Goal: Task Accomplishment & Management: Contribute content

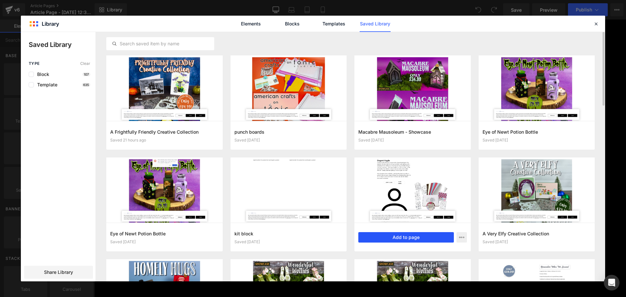
click at [428, 237] on button "Add to page" at bounding box center [407, 237] width 96 height 10
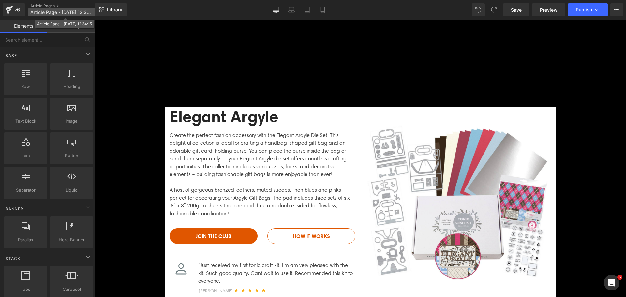
click at [68, 11] on span "Article Page - Sep 12, 12:34:15" at bounding box center [61, 12] width 63 height 5
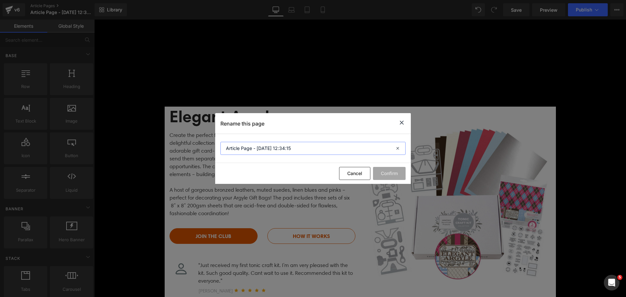
drag, startPoint x: 237, startPoint y: 143, endPoint x: 239, endPoint y: 146, distance: 4.1
click at [238, 143] on input "Article Page - Sep 12, 12:34:15" at bounding box center [313, 148] width 185 height 13
click at [239, 146] on input "Article Page - Sep 12, 12:34:15" at bounding box center [313, 148] width 185 height 13
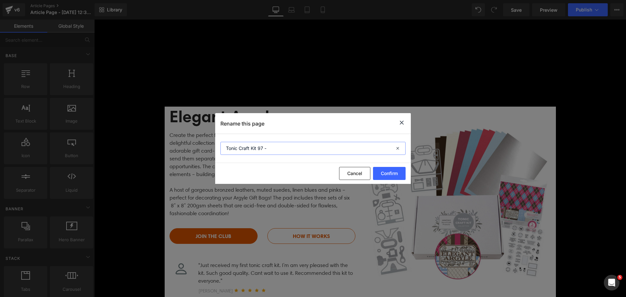
paste input "Family Tree Trinket Box"
drag, startPoint x: 296, startPoint y: 149, endPoint x: 292, endPoint y: 149, distance: 3.6
click at [292, 149] on input "Tonic Craft Kit 97 - Family Tree Trinket Box" at bounding box center [313, 148] width 185 height 13
click at [293, 149] on input "Tonic Craft Kit 97 - Family Tree Trinket Box" at bounding box center [313, 148] width 185 height 13
type input "Tonic Craft Kit 97 - Family Tree Trinket Box"
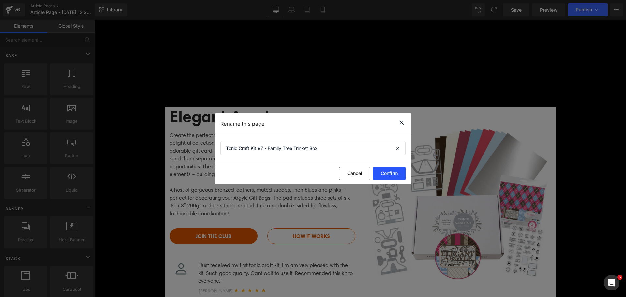
click at [378, 174] on button "Confirm" at bounding box center [389, 173] width 33 height 13
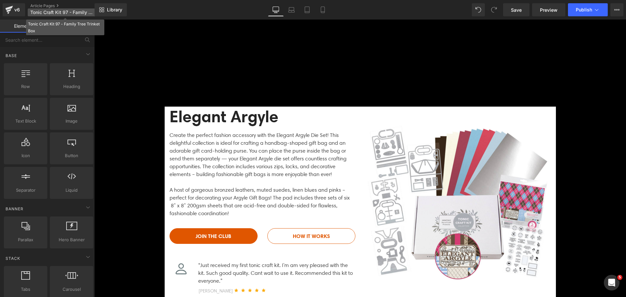
click at [73, 14] on span "Tonic Craft Kit 97 - Family Tree Trinket Box" at bounding box center [61, 12] width 63 height 5
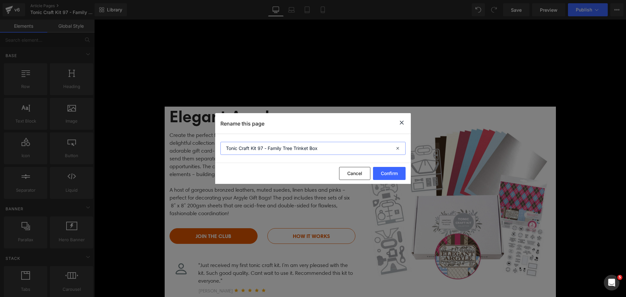
drag, startPoint x: 268, startPoint y: 148, endPoint x: 348, endPoint y: 149, distance: 80.3
click at [348, 149] on input "Tonic Craft Kit 97 - Family Tree Trinket Box" at bounding box center [313, 148] width 185 height 13
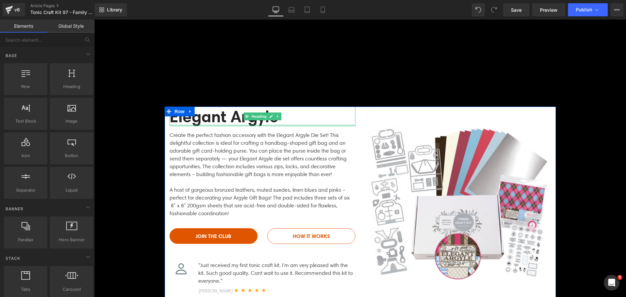
click at [195, 120] on h2 "Elegant Argyle" at bounding box center [263, 117] width 186 height 20
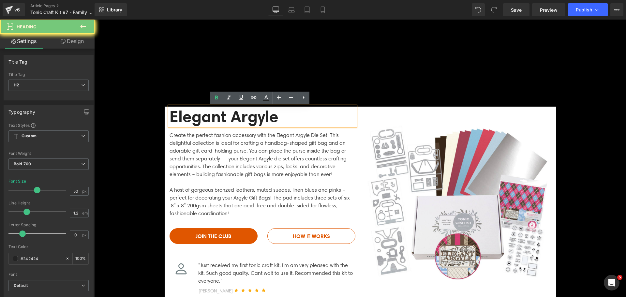
click at [195, 120] on h2 "Elegant Argyle" at bounding box center [263, 117] width 186 height 20
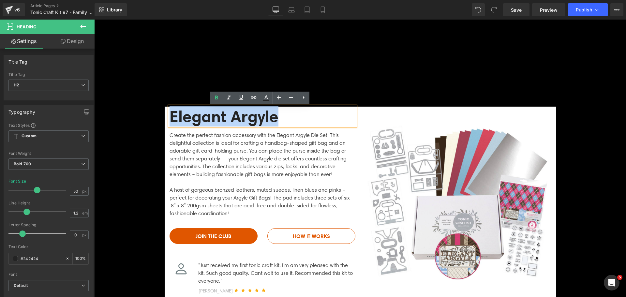
paste div
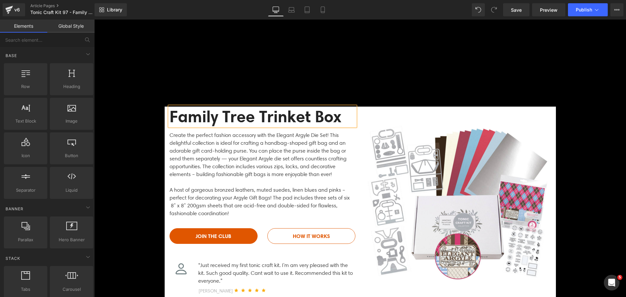
click at [253, 165] on div "Create the perfect fashion accessory with the Elegant Argyle Die Set! This deli…" at bounding box center [263, 172] width 186 height 92
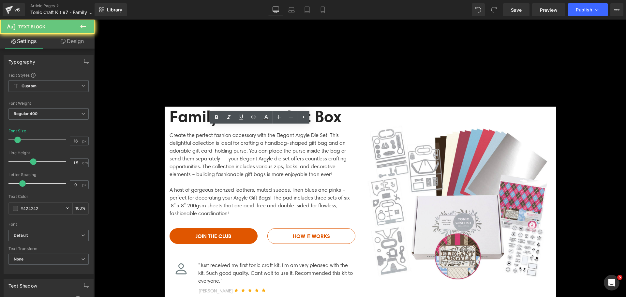
click at [215, 164] on div "Create the perfect fashion accessory with the Elegant Argyle Die Set! This deli…" at bounding box center [263, 172] width 186 height 92
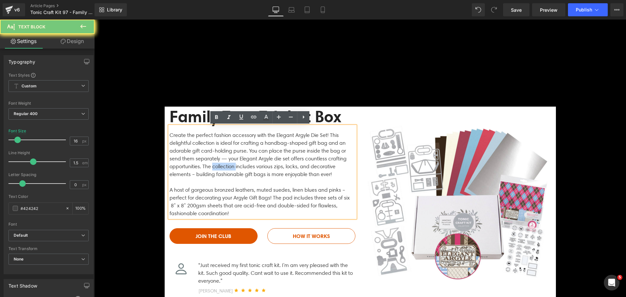
click at [215, 164] on div "Create the perfect fashion accessory with the Elegant Argyle Die Set! This deli…" at bounding box center [263, 172] width 186 height 92
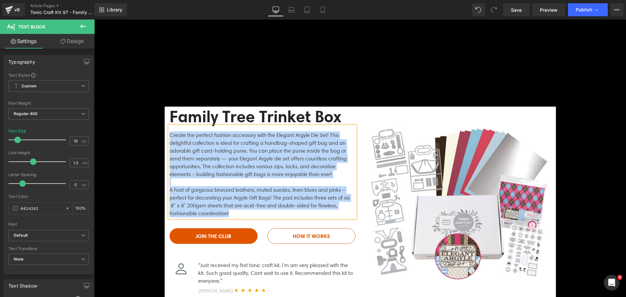
paste div
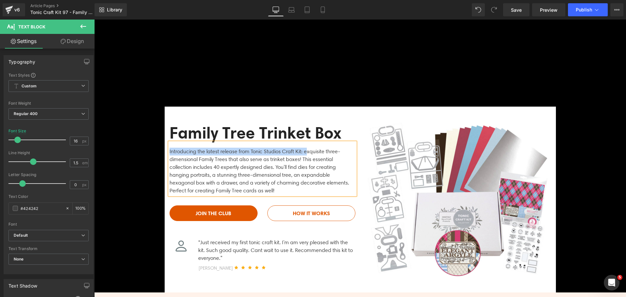
drag, startPoint x: 304, startPoint y: 151, endPoint x: 166, endPoint y: 151, distance: 138.0
click at [170, 151] on div "Introducing the latest release from Tonic Studios Craft Kit: exquisite three-di…" at bounding box center [263, 169] width 186 height 53
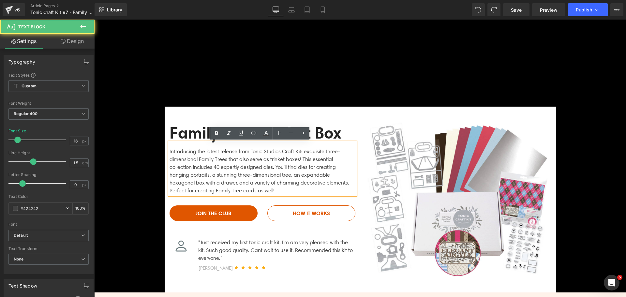
drag, startPoint x: 278, startPoint y: 161, endPoint x: 285, endPoint y: 160, distance: 7.3
click at [278, 161] on div "Introducing the latest release from Tonic Studios Craft Kit: exquisite three-di…" at bounding box center [263, 169] width 186 height 53
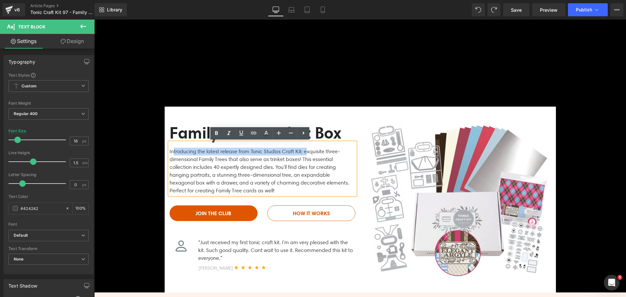
drag, startPoint x: 305, startPoint y: 149, endPoint x: 170, endPoint y: 151, distance: 134.8
click at [170, 151] on div "Introducing the latest release from Tonic Studios Craft Kit: exquisite three-di…" at bounding box center [263, 169] width 186 height 53
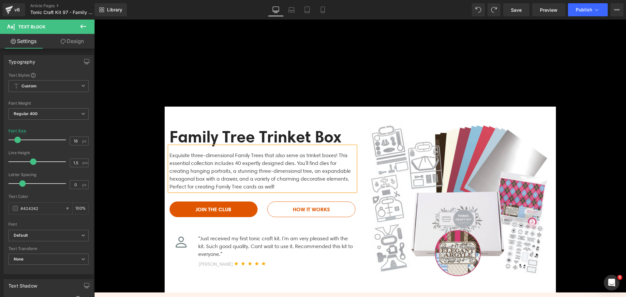
click at [290, 185] on div "Exquisite three-dimensional Family Trees that also serve as trinket boxes! This…" at bounding box center [263, 169] width 186 height 45
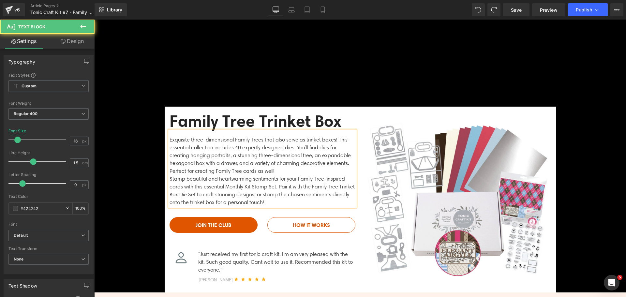
click at [286, 169] on div "Exquisite three-dimensional Family Trees that also serve as trinket boxes! This…" at bounding box center [263, 169] width 186 height 76
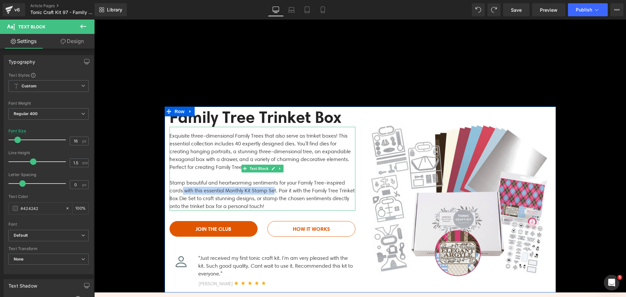
drag, startPoint x: 274, startPoint y: 189, endPoint x: 180, endPoint y: 191, distance: 94.3
click at [180, 191] on div "Stamp beautiful and heartwarming sentiments for your Family Tree-inspired cards…" at bounding box center [263, 194] width 186 height 31
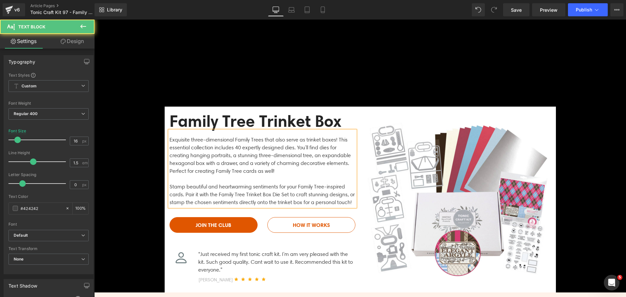
click at [194, 202] on div "Stamp beautiful and heartwarming sentiments for your Family Tree-inspired cards…" at bounding box center [263, 194] width 186 height 23
click at [194, 206] on div "Stamp beautiful and heartwarming sentiments for your Family Tree-inspired cards…" at bounding box center [263, 194] width 186 height 23
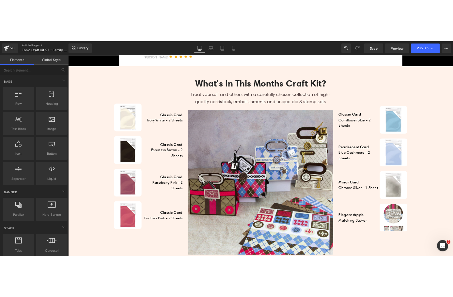
scroll to position [261, 0]
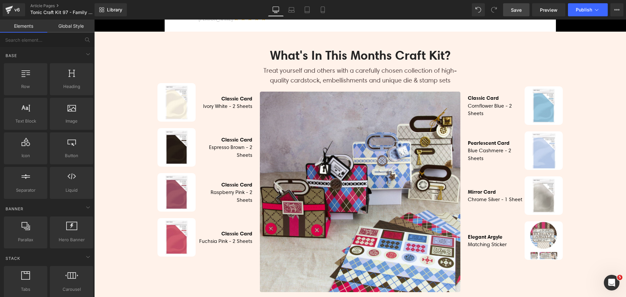
click at [515, 8] on span "Save" at bounding box center [516, 10] width 11 height 7
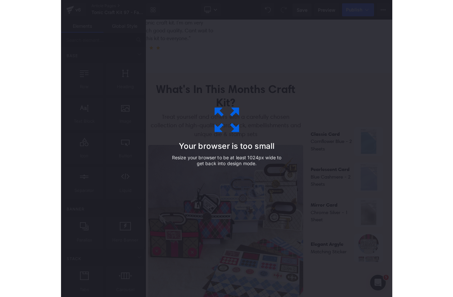
scroll to position [264, 0]
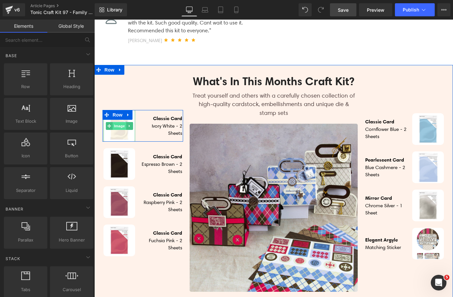
click at [116, 130] on span "Image" at bounding box center [120, 126] width 14 height 8
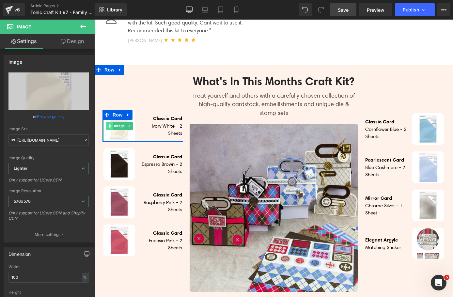
click at [107, 130] on span at bounding box center [109, 126] width 7 height 8
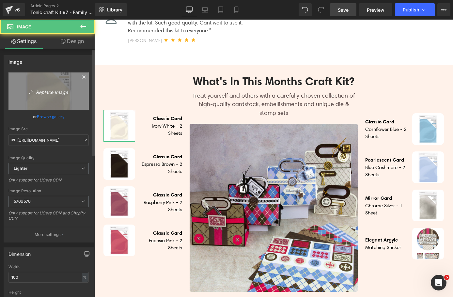
click at [42, 86] on link "Replace Image" at bounding box center [48, 91] width 80 height 38
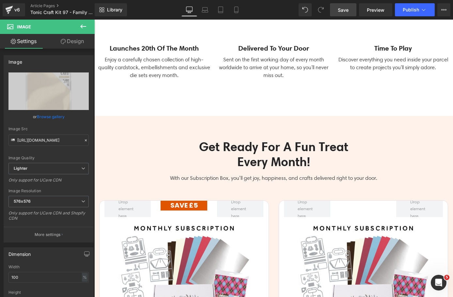
scroll to position [1472, 0]
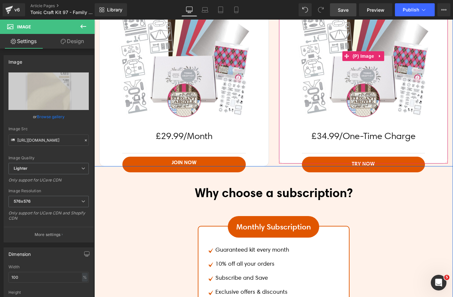
click at [370, 46] on img at bounding box center [363, 56] width 135 height 135
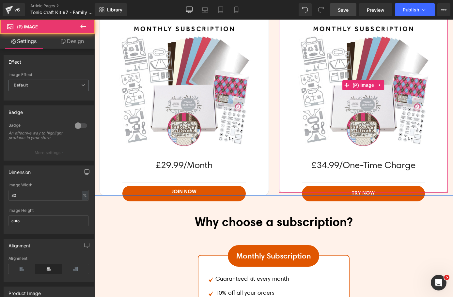
scroll to position [1439, 0]
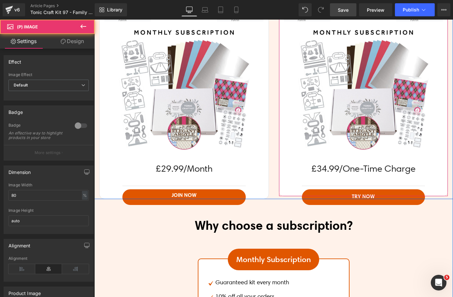
click at [357, 15] on span "Product" at bounding box center [363, 10] width 21 height 10
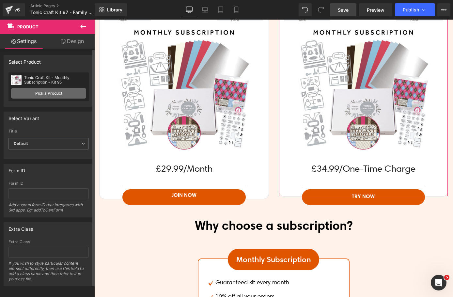
click at [67, 94] on link "Pick a Product" at bounding box center [48, 93] width 75 height 10
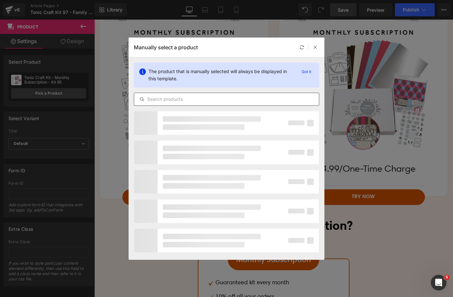
click at [182, 93] on div at bounding box center [226, 99] width 185 height 13
click at [183, 99] on input "text" at bounding box center [226, 99] width 185 height 8
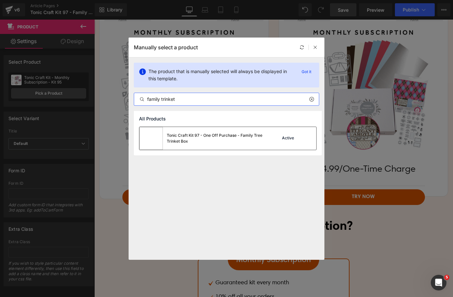
type input "family trinket"
click at [198, 140] on div "Tonic Craft Kit 97 - One Off Purchase - Family Tree Trinket Box" at bounding box center [216, 138] width 98 height 12
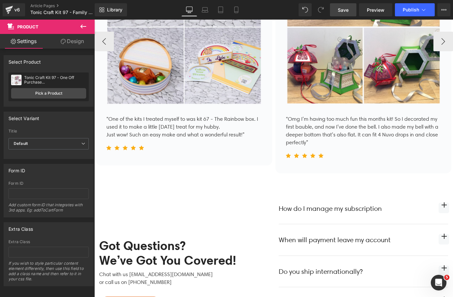
scroll to position [2614, 0]
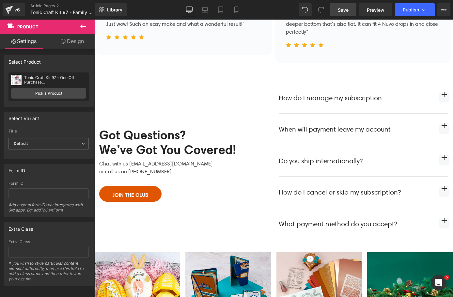
click at [346, 10] on span "Save" at bounding box center [343, 10] width 11 height 7
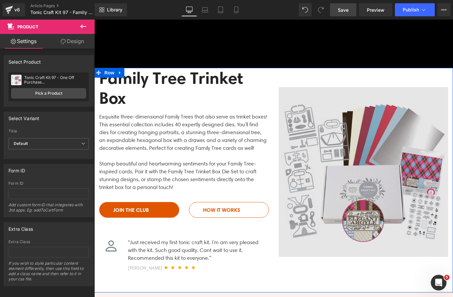
scroll to position [0, 0]
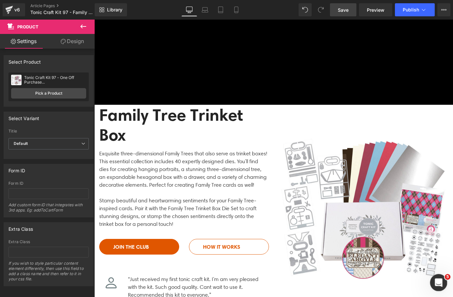
click at [434, 276] on div "Open Intercom Messenger" at bounding box center [438, 282] width 22 height 22
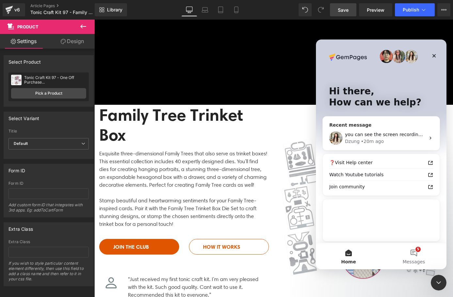
click at [393, 141] on div "Dzung • 20m ago" at bounding box center [385, 141] width 80 height 7
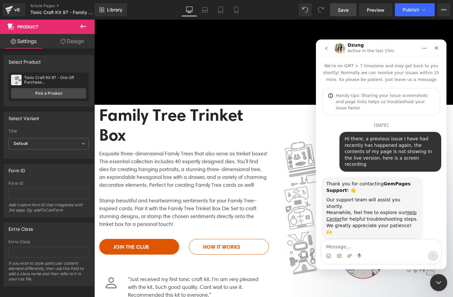
click at [441, 282] on icon "Close Intercom Messenger" at bounding box center [438, 282] width 8 height 8
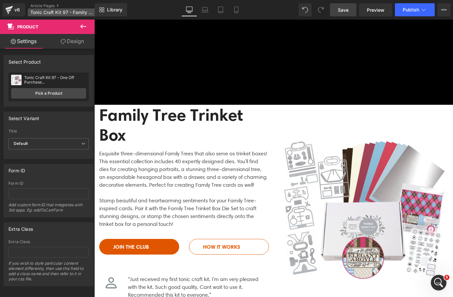
scroll to position [1390, 0]
click at [13, 8] on div "v6" at bounding box center [17, 10] width 8 height 8
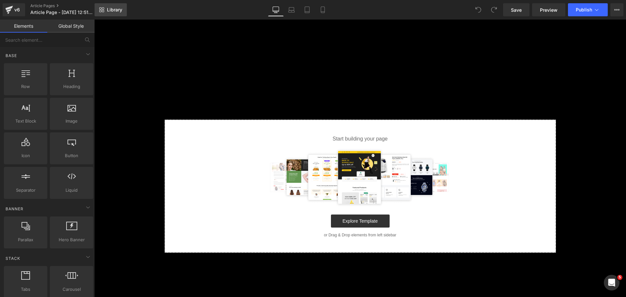
click at [112, 11] on span "Library" at bounding box center [114, 10] width 15 height 6
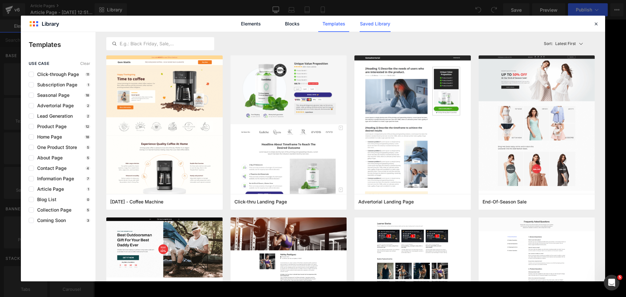
click at [379, 23] on link "Saved Library" at bounding box center [375, 24] width 31 height 16
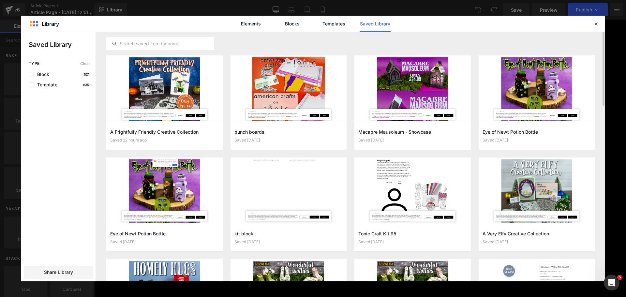
click at [227, 42] on div at bounding box center [350, 43] width 489 height 23
click at [227, 50] on div at bounding box center [350, 43] width 489 height 23
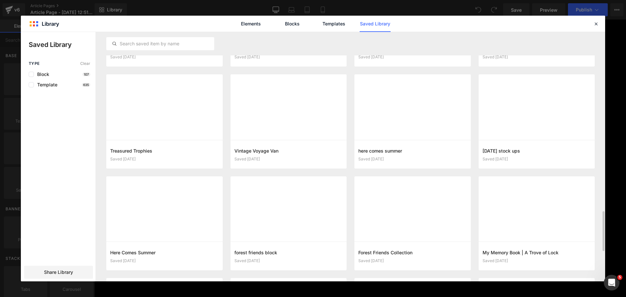
scroll to position [1017, 0]
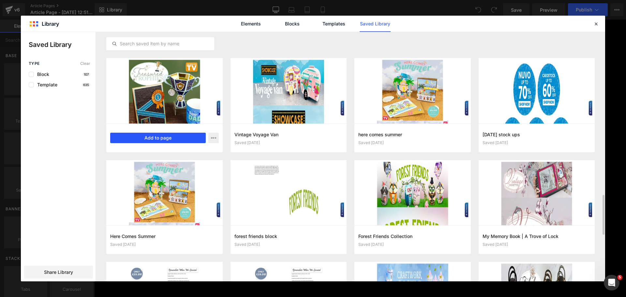
click at [178, 138] on button "Add to page" at bounding box center [158, 138] width 96 height 10
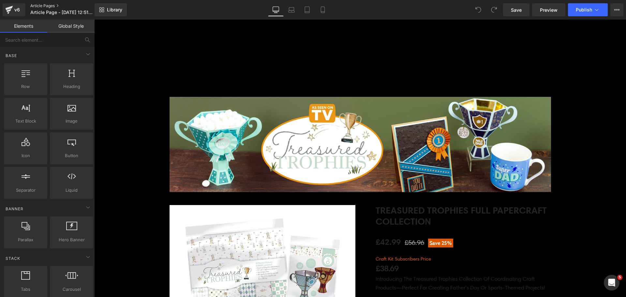
click at [82, 13] on span "Article Page - Sep 12, 12:51:50" at bounding box center [61, 12] width 62 height 5
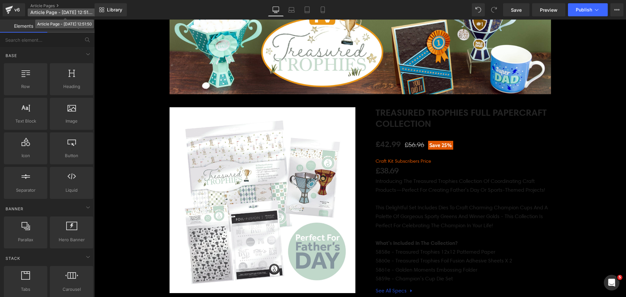
click at [57, 14] on span "Article Page - Sep 12, 12:51:50" at bounding box center [61, 12] width 62 height 5
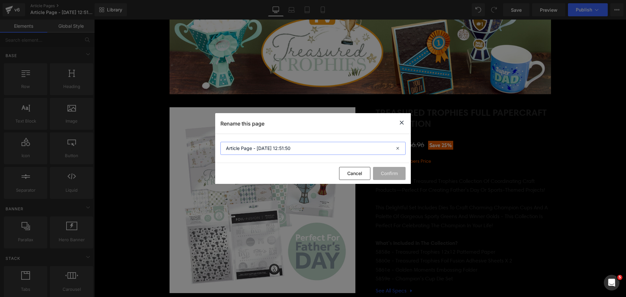
click at [268, 147] on input "Article Page - Sep 12, 12:51:50" at bounding box center [313, 148] width 185 height 13
paste input "Seasonal Wreath Collection"
type input "Seasonal Wreath Collection"
click at [348, 177] on button "Cancel" at bounding box center [354, 173] width 31 height 13
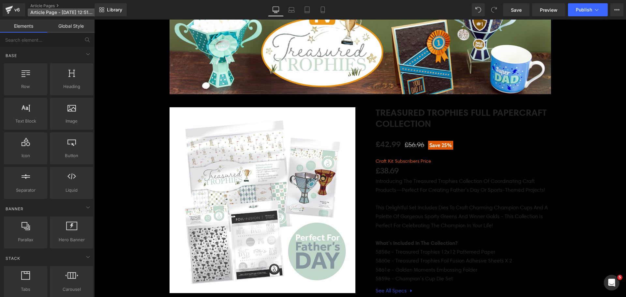
click at [69, 13] on span "Article Page - Sep 12, 12:51:50" at bounding box center [61, 12] width 62 height 5
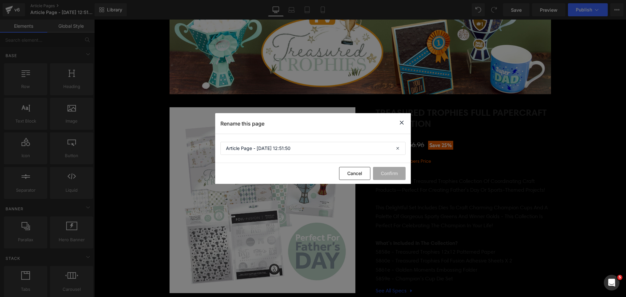
click at [266, 158] on section "Article Page - Sep 12, 12:51:50" at bounding box center [313, 148] width 196 height 29
click at [274, 144] on input "Article Page - Sep 12, 12:51:50" at bounding box center [313, 148] width 185 height 13
paste input "Seasonal Wreath Collection"
type input "Seasonal Wreath Collection"
click at [386, 174] on button "Confirm" at bounding box center [389, 173] width 33 height 13
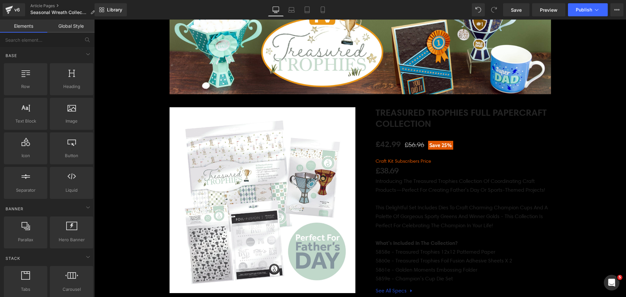
click at [149, 105] on div "Sale Off (P) Image ‹ ›" at bounding box center [360, 221] width 532 height 247
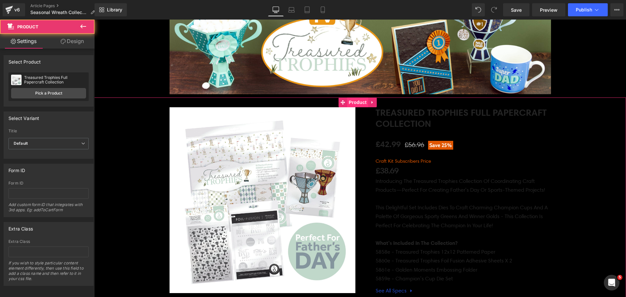
click at [359, 104] on span "Product" at bounding box center [358, 103] width 21 height 10
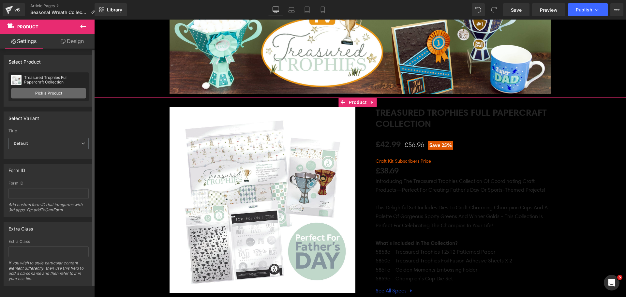
click at [25, 94] on link "Pick a Product" at bounding box center [48, 93] width 75 height 10
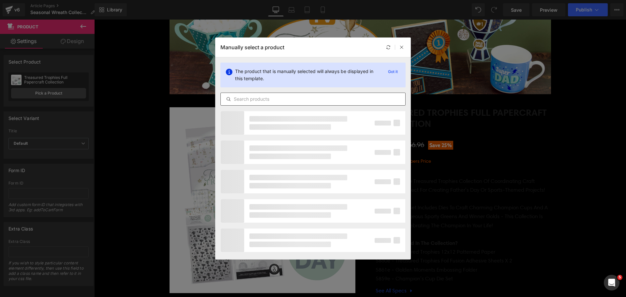
click at [277, 105] on div at bounding box center [313, 99] width 185 height 13
click at [278, 103] on div at bounding box center [313, 99] width 185 height 13
click at [278, 100] on input "text" at bounding box center [313, 99] width 185 height 8
paste input "Seasonal Wreath Collection"
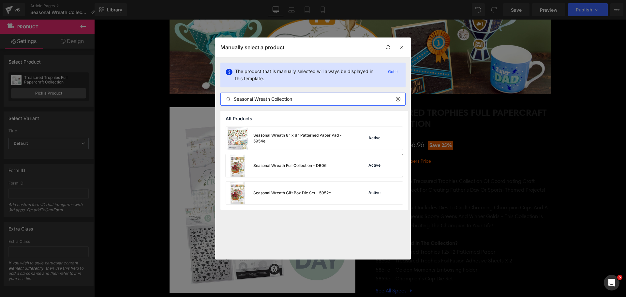
type input "Seasonal Wreath Collection"
click at [284, 160] on div "Seasonal Wreath Full Collection - DB06" at bounding box center [276, 165] width 101 height 23
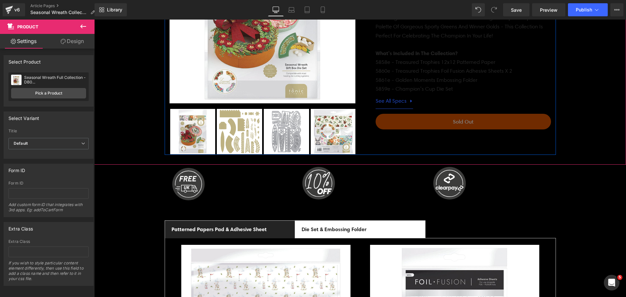
scroll to position [326, 0]
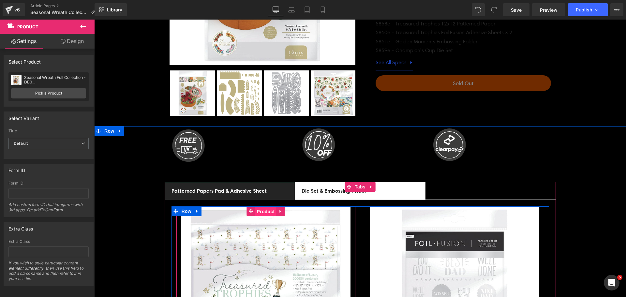
click at [262, 212] on span "Product" at bounding box center [265, 212] width 21 height 10
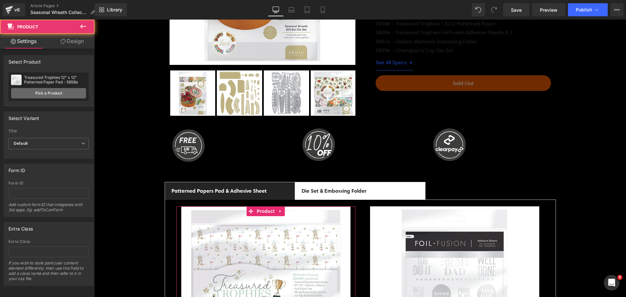
click at [61, 90] on link "Pick a Product" at bounding box center [48, 93] width 75 height 10
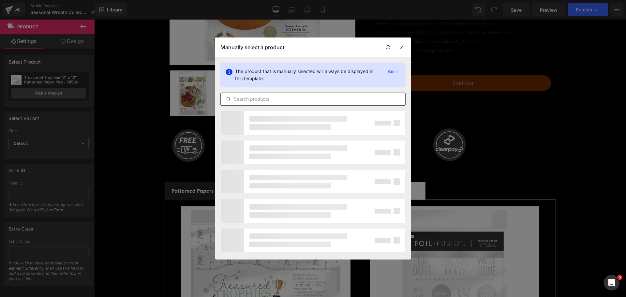
click at [280, 95] on div at bounding box center [313, 99] width 185 height 13
click at [277, 100] on input "text" at bounding box center [313, 99] width 185 height 8
paste input "Seasonal Wreath Collection"
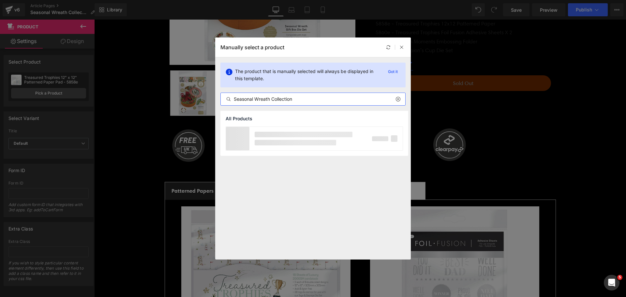
drag, startPoint x: 270, startPoint y: 99, endPoint x: 297, endPoint y: 95, distance: 27.7
click at [297, 95] on div "Seasonal Wreath Collection" at bounding box center [313, 99] width 185 height 13
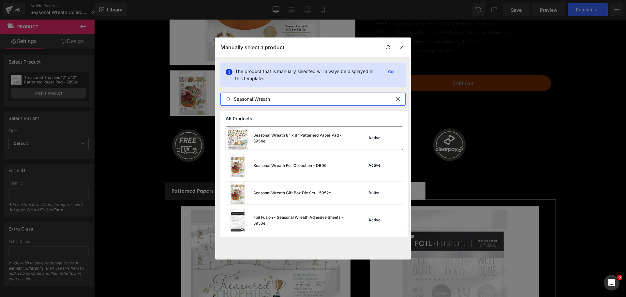
type input "Seasonal Wreath"
click at [307, 141] on div "Seasonal Wreath 8" x 8" Patterned Paper Pad - 5954e" at bounding box center [303, 138] width 98 height 12
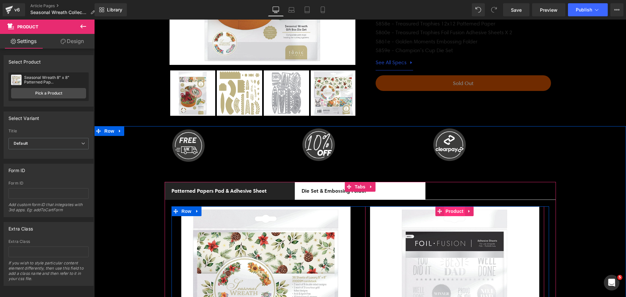
click at [451, 213] on span "Product" at bounding box center [454, 212] width 21 height 10
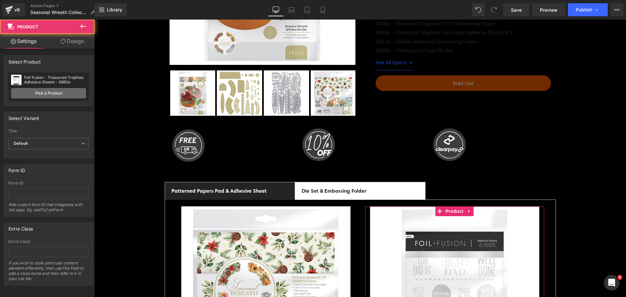
click at [64, 93] on link "Pick a Product" at bounding box center [48, 93] width 75 height 10
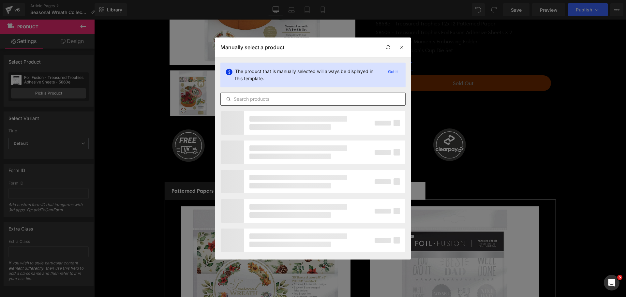
click at [261, 101] on input "text" at bounding box center [313, 99] width 185 height 8
paste input "Seasonal Wreath"
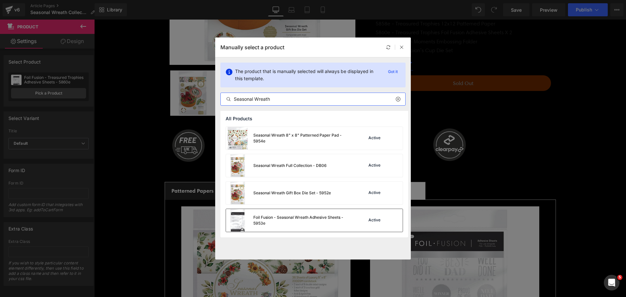
type input "Seasonal Wreath"
click at [297, 217] on div "Foil Fusion - Seasonal Wreath Adhesive Sheets - 5953e" at bounding box center [303, 221] width 98 height 12
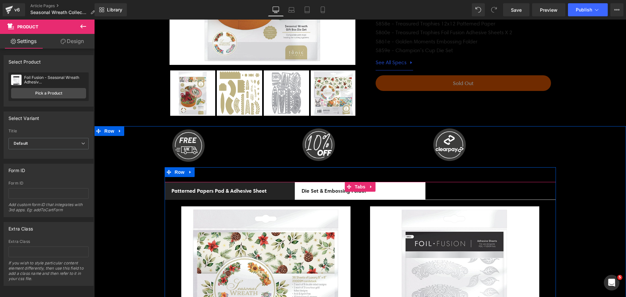
click at [329, 190] on strong "Die Set & Embossing Folder" at bounding box center [334, 191] width 65 height 7
click at [319, 189] on strong "Die Set & Embossing Folder" at bounding box center [334, 191] width 65 height 7
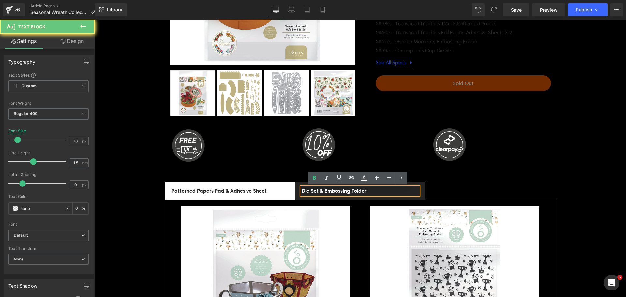
click at [318, 189] on strong "Die Set & Embossing Folder" at bounding box center [334, 191] width 65 height 7
click at [385, 193] on div "Die Set & Embossing Folder" at bounding box center [360, 191] width 117 height 8
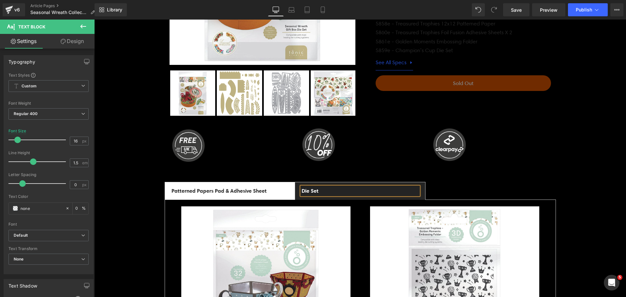
click at [355, 199] on span "Die Set Text Block" at bounding box center [360, 190] width 130 height 17
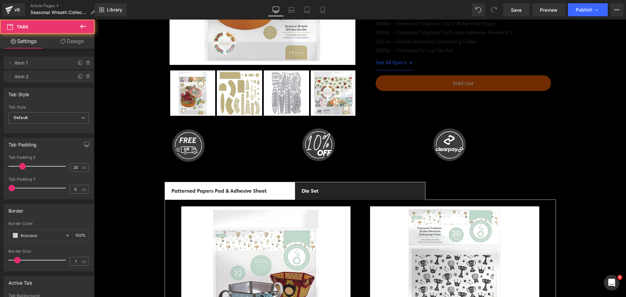
click at [355, 199] on span "Die Set Text Block" at bounding box center [360, 190] width 130 height 17
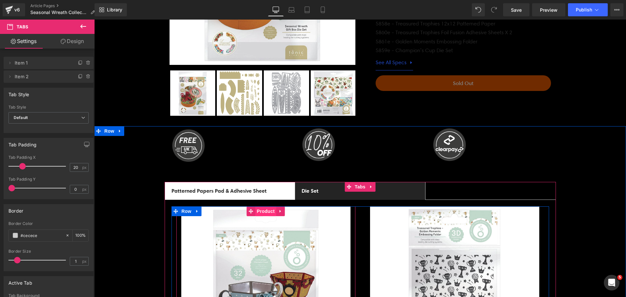
click at [264, 210] on span "Product" at bounding box center [265, 212] width 21 height 10
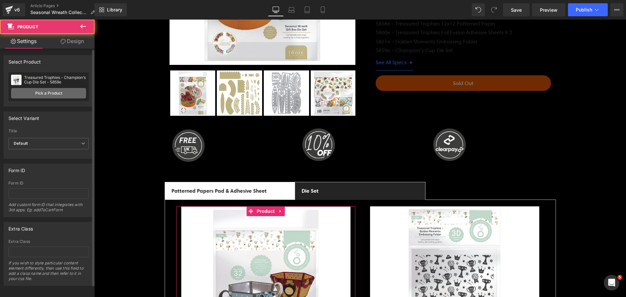
click at [58, 93] on link "Pick a Product" at bounding box center [48, 93] width 75 height 10
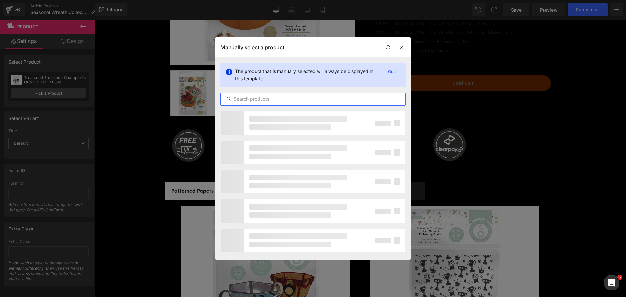
click at [268, 100] on input "text" at bounding box center [313, 99] width 185 height 8
paste input "Seasonal Wreath"
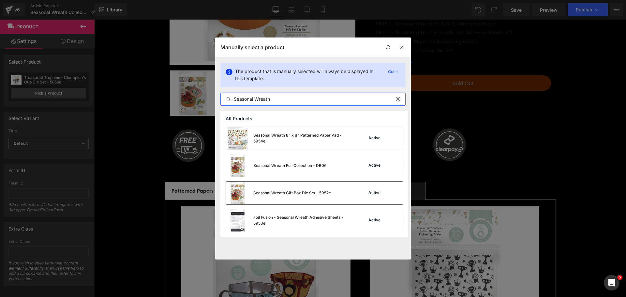
type input "Seasonal Wreath"
click at [276, 189] on div "Seasonal Wreath Gift Box Die Set - 5952e" at bounding box center [278, 193] width 105 height 23
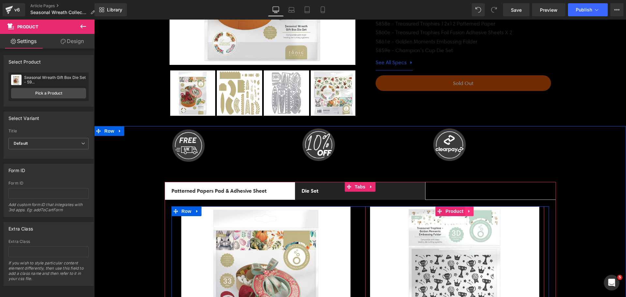
click at [469, 212] on icon at bounding box center [469, 211] width 1 height 3
click at [472, 211] on icon at bounding box center [474, 211] width 5 height 5
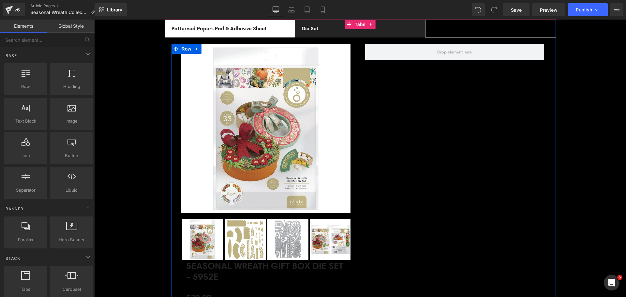
scroll to position [489, 0]
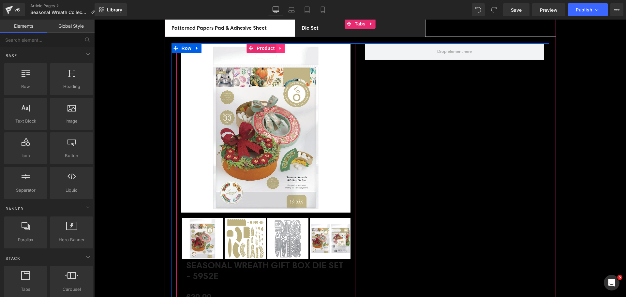
click at [279, 47] on icon at bounding box center [281, 48] width 5 height 5
click at [276, 48] on icon at bounding box center [276, 48] width 5 height 5
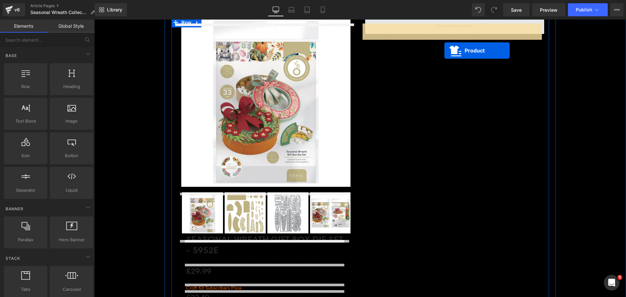
scroll to position [489, 0]
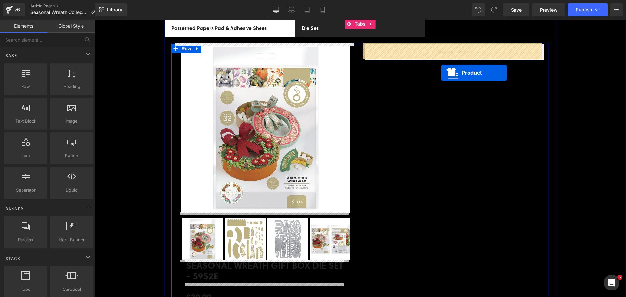
drag, startPoint x: 256, startPoint y: 49, endPoint x: 442, endPoint y: 73, distance: 187.1
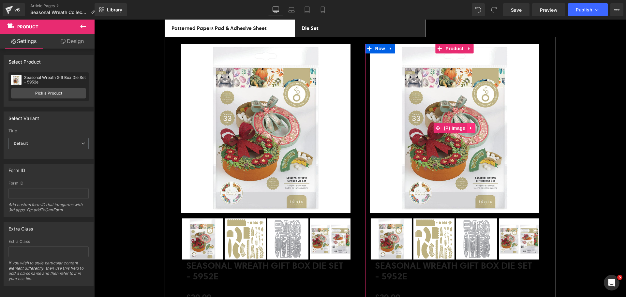
click at [469, 126] on icon at bounding box center [471, 128] width 5 height 5
click at [475, 126] on icon at bounding box center [475, 128] width 5 height 5
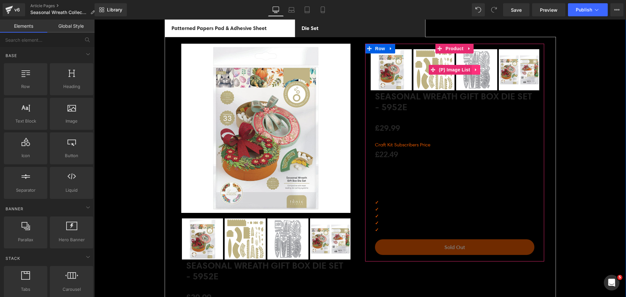
click at [476, 69] on link at bounding box center [476, 70] width 8 height 10
click at [479, 70] on icon at bounding box center [480, 70] width 5 height 5
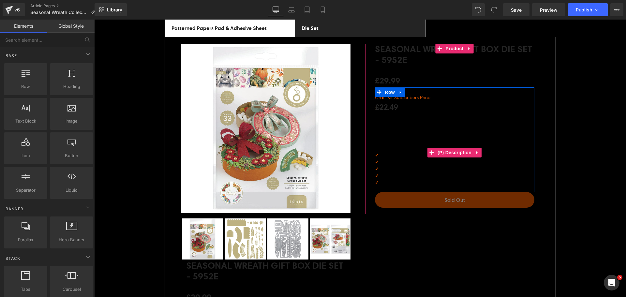
click at [403, 132] on p "Introducing the Seasonal Wreath range of co-ordinating products. Create multi-s…" at bounding box center [455, 135] width 160 height 34
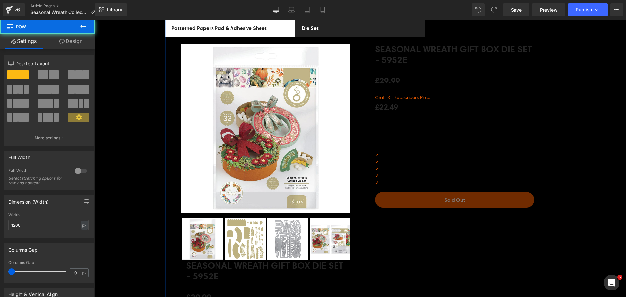
click at [165, 63] on div at bounding box center [166, 222] width 2 height 434
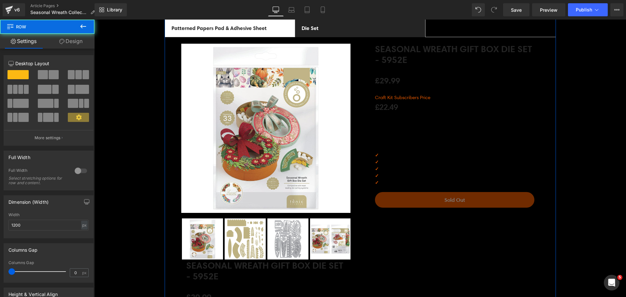
click at [71, 46] on link "Design" at bounding box center [70, 41] width 47 height 15
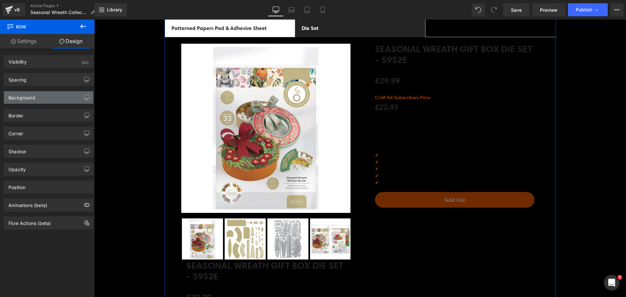
click at [40, 96] on div "Background" at bounding box center [48, 97] width 89 height 12
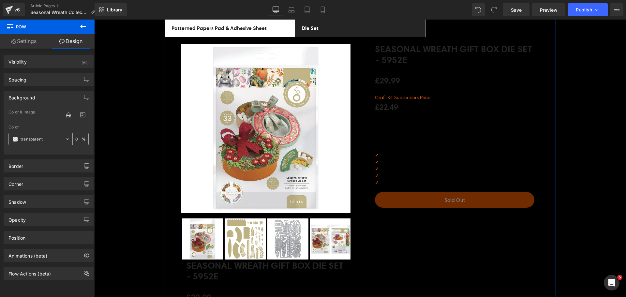
click at [15, 138] on span at bounding box center [15, 139] width 5 height 5
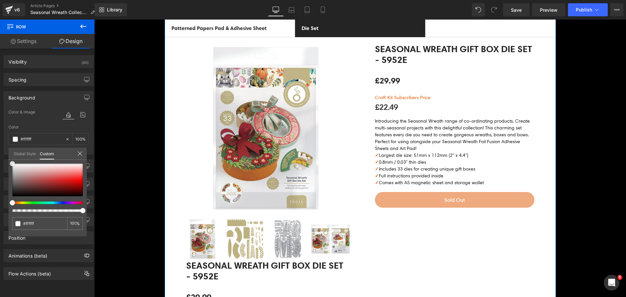
drag, startPoint x: 28, startPoint y: 177, endPoint x: 0, endPoint y: 120, distance: 63.2
click at [0, 120] on div "Background Color & Image color Color transparent 0 % Image Replace Image Upload…" at bounding box center [49, 120] width 98 height 69
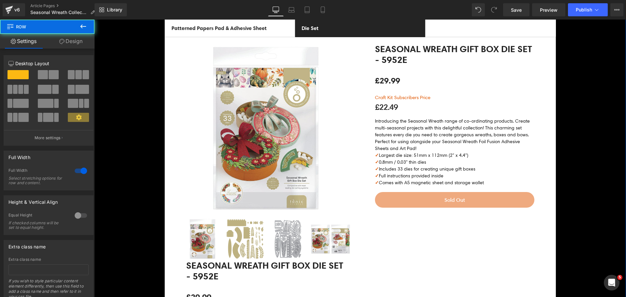
click at [120, 110] on div ".st0{fill:#3C3C3B;} .st1{fill:none;stroke:#FFFFFF;stroke-width:7;stroke-miterli…" at bounding box center [360, 200] width 532 height 475
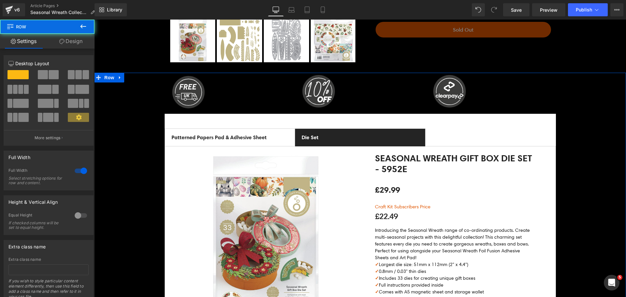
scroll to position [359, 0]
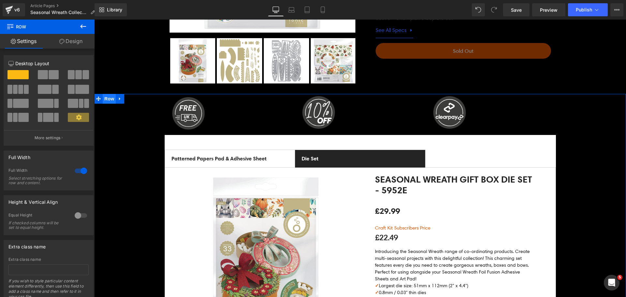
click at [103, 99] on span "Row" at bounding box center [109, 99] width 13 height 10
click at [70, 42] on link "Design" at bounding box center [70, 41] width 47 height 15
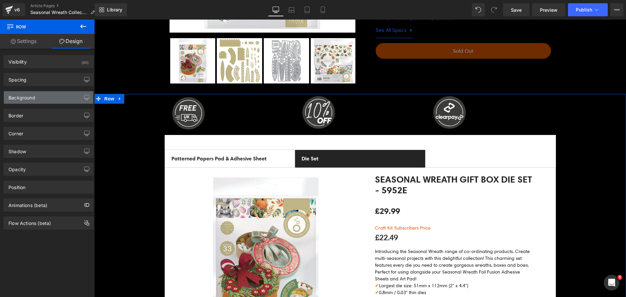
click at [39, 100] on div "Background" at bounding box center [48, 97] width 89 height 12
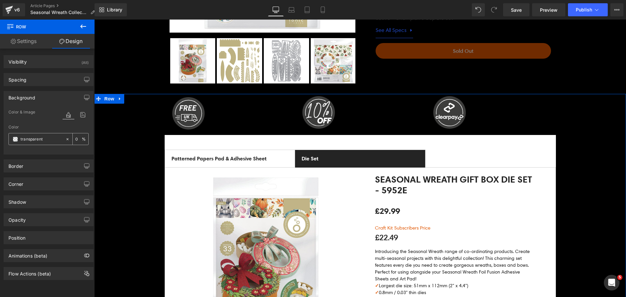
click at [16, 140] on span at bounding box center [15, 139] width 5 height 5
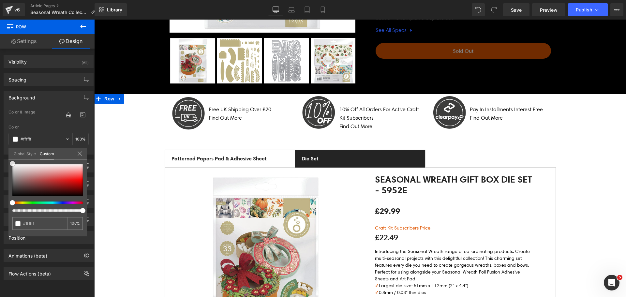
drag, startPoint x: 36, startPoint y: 188, endPoint x: 32, endPoint y: 79, distance: 108.7
click at [2, 89] on div "Background Color & Image color Color transparent 0 % Image Replace Image Upload…" at bounding box center [49, 120] width 98 height 69
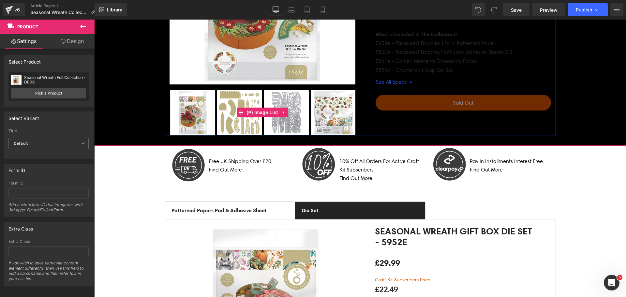
scroll to position [228, 0]
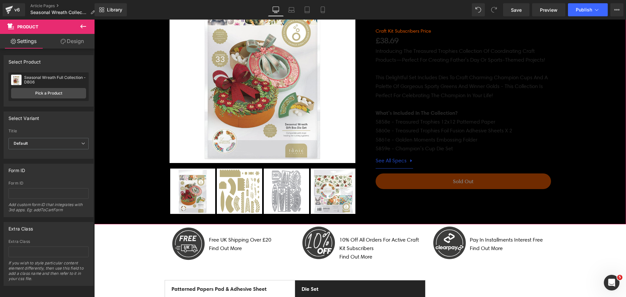
click at [145, 70] on div "Sale Off (P) Image ‹ ›" at bounding box center [360, 90] width 532 height 247
click at [80, 44] on link "Design" at bounding box center [72, 41] width 47 height 15
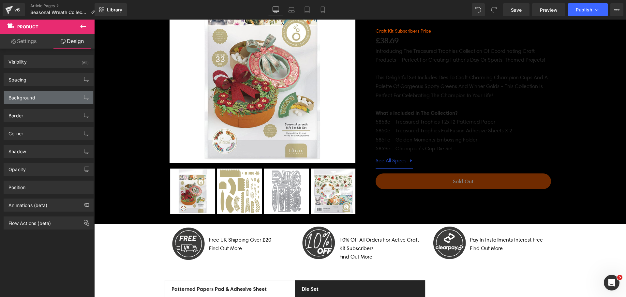
click at [33, 96] on div "Background" at bounding box center [21, 95] width 27 height 9
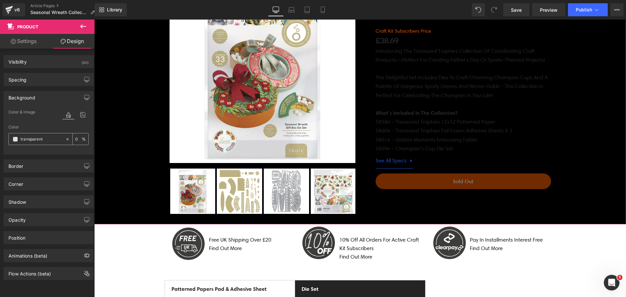
click at [16, 140] on span at bounding box center [15, 139] width 5 height 5
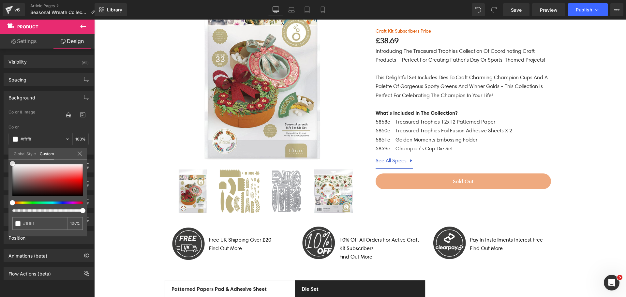
drag, startPoint x: 28, startPoint y: 179, endPoint x: 46, endPoint y: 86, distance: 95.3
click at [4, 86] on div "Background Color & Image color Color % Image Replace Image Upload image or Brow…" at bounding box center [49, 120] width 98 height 69
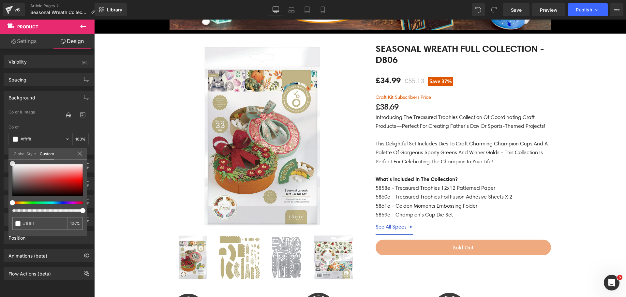
scroll to position [32, 0]
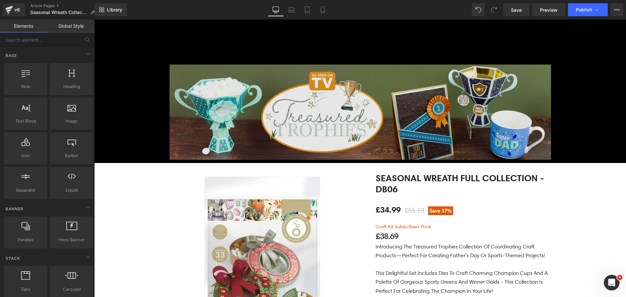
drag, startPoint x: 147, startPoint y: 106, endPoint x: 183, endPoint y: 96, distance: 37.8
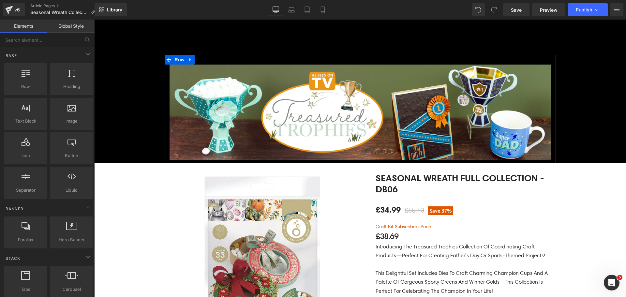
click at [165, 76] on div "Image Image" at bounding box center [361, 113] width 392 height 96
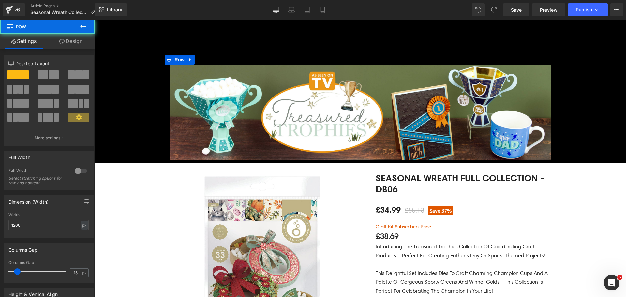
click at [62, 41] on icon at bounding box center [61, 41] width 5 height 5
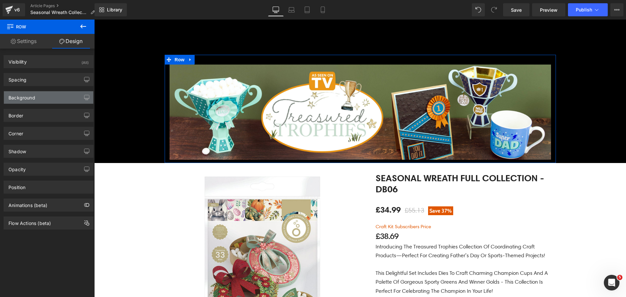
click at [35, 96] on div "Background" at bounding box center [21, 95] width 27 height 9
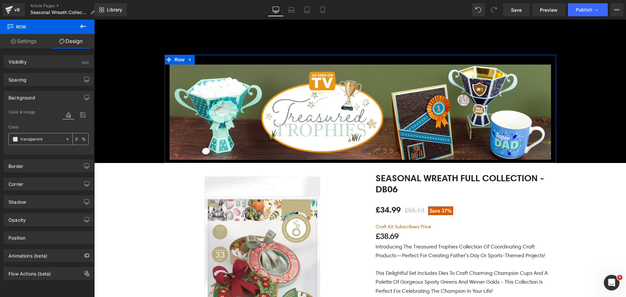
click at [16, 137] on span at bounding box center [15, 139] width 5 height 5
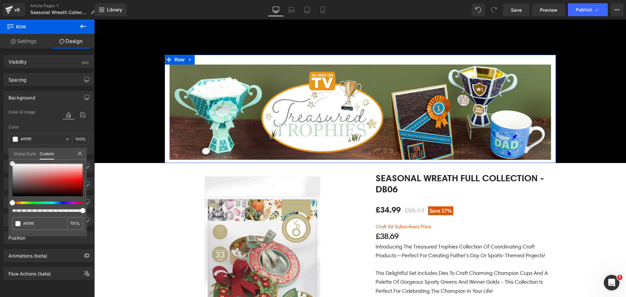
drag, startPoint x: 26, startPoint y: 177, endPoint x: 5, endPoint y: 97, distance: 82.4
click at [0, 99] on div "Background Color & Image color Color transparent 0 % Image Replace Image Upload…" at bounding box center [49, 120] width 98 height 69
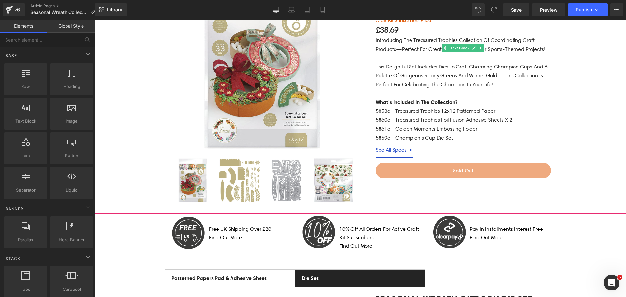
scroll to position [228, 0]
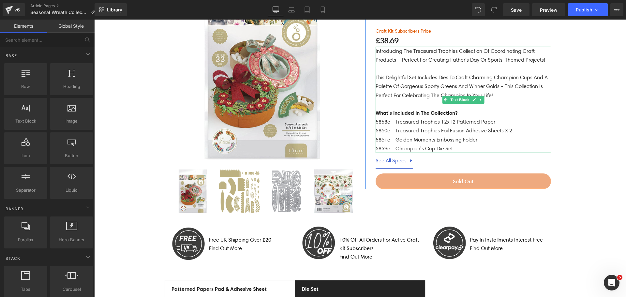
click at [460, 133] on p "5860e - Treasured Trophies Foil Fusion Adhesive Sheets x 2" at bounding box center [464, 130] width 176 height 9
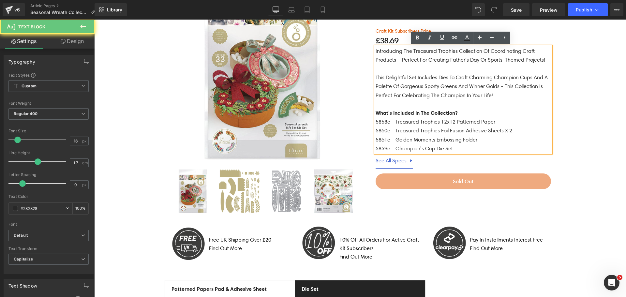
click at [456, 147] on p "5859e - Champion’s Cup Die Set" at bounding box center [464, 148] width 176 height 9
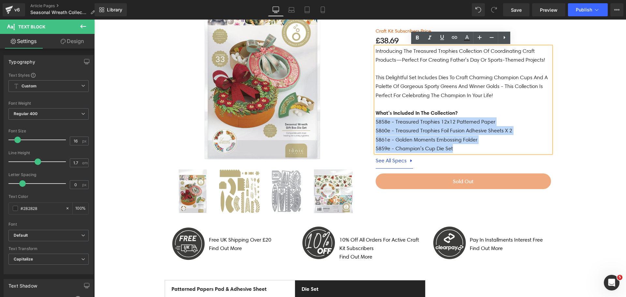
drag, startPoint x: 453, startPoint y: 148, endPoint x: 374, endPoint y: 121, distance: 83.1
click at [376, 121] on div "Introducing the Treasured Trophies collection of coordinating craft products—pe…" at bounding box center [464, 100] width 176 height 106
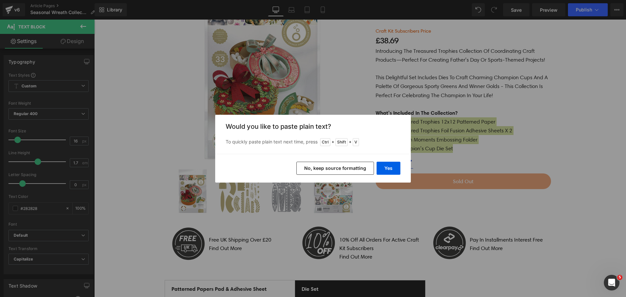
click at [361, 167] on button "No, keep source formatting" at bounding box center [336, 168] width 78 height 13
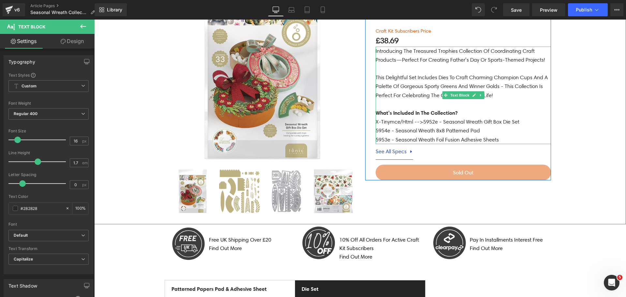
click at [414, 128] on p "x-tinymce/html -->5952e - Seasonal Wreath Gift Box Die Set 5954e - Seasonal Wre…" at bounding box center [464, 130] width 176 height 27
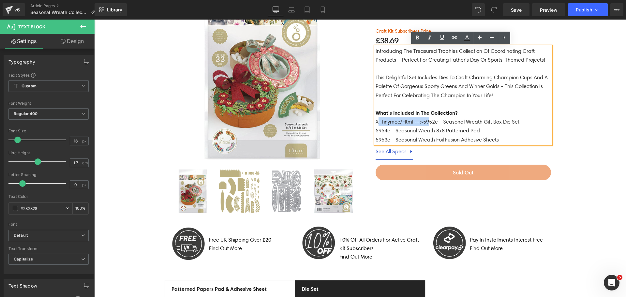
drag, startPoint x: 421, startPoint y: 119, endPoint x: 371, endPoint y: 117, distance: 49.6
click at [376, 118] on div "Introducing the Treasured Trophies collection of coordinating craft products—pe…" at bounding box center [464, 96] width 176 height 98
click at [422, 121] on p "x-tinymce/html -->5952e - Seasonal Wreath Gift Box Die Set 5954e - Seasonal Wre…" at bounding box center [464, 130] width 176 height 27
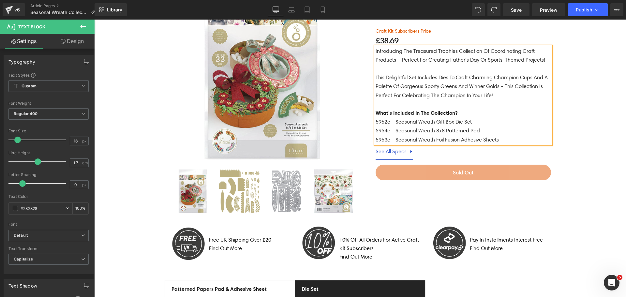
click at [427, 87] on p "This delightful set includes dies to craft charming Champion Cups and a palette…" at bounding box center [464, 86] width 176 height 27
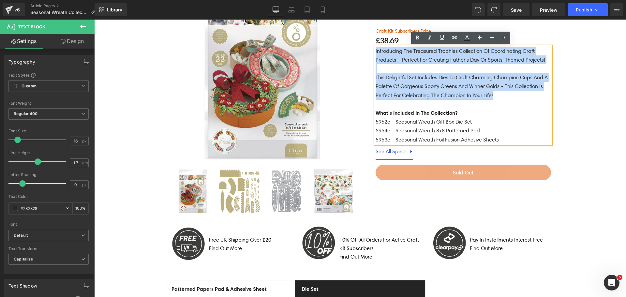
drag, startPoint x: 491, startPoint y: 91, endPoint x: 373, endPoint y: 51, distance: 124.2
click at [376, 51] on div "Introducing the Treasured Trophies collection of coordinating craft products—pe…" at bounding box center [464, 96] width 176 height 98
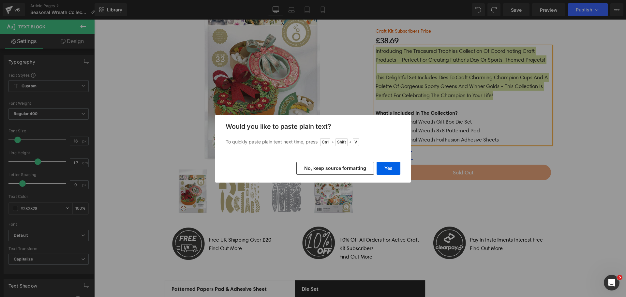
click at [365, 169] on button "No, keep source formatting" at bounding box center [336, 168] width 78 height 13
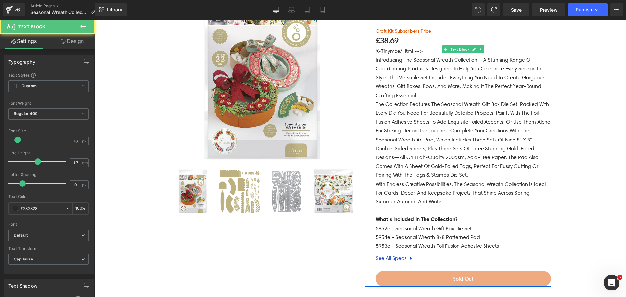
drag, startPoint x: 423, startPoint y: 51, endPoint x: 375, endPoint y: 51, distance: 47.3
click at [376, 51] on p "x-tinymce/html -->" at bounding box center [464, 51] width 176 height 9
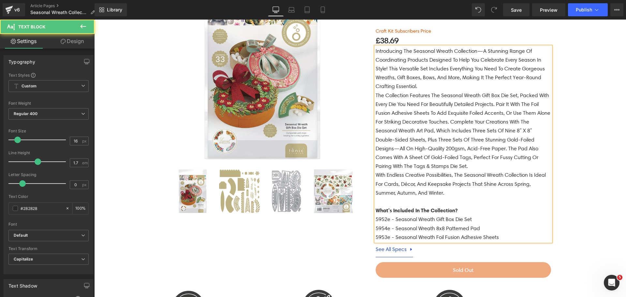
click at [454, 86] on p "Introducing the Seasonal Wreath Collection—a stunning range of coordinating pro…" at bounding box center [464, 69] width 176 height 44
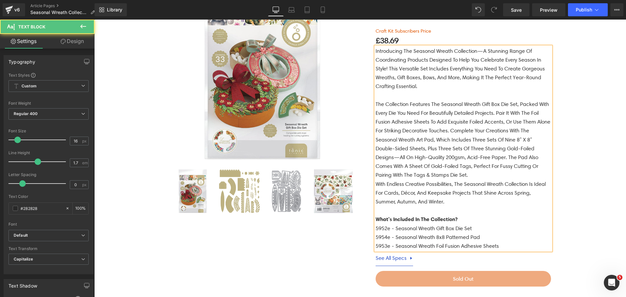
click at [481, 172] on p "The collection features the Seasonal Wreath Gift Box Die Set, packed with every…" at bounding box center [464, 140] width 176 height 80
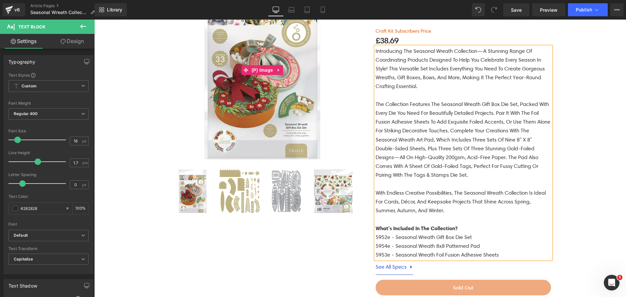
click at [295, 128] on img at bounding box center [263, 70] width 186 height 186
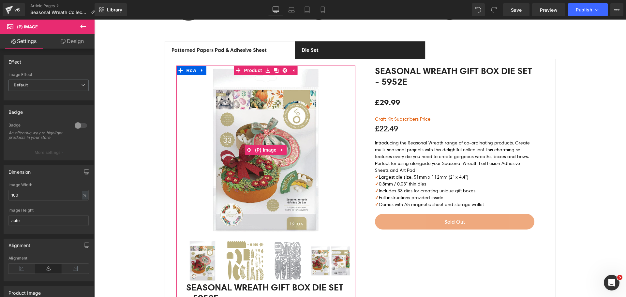
scroll to position [554, 0]
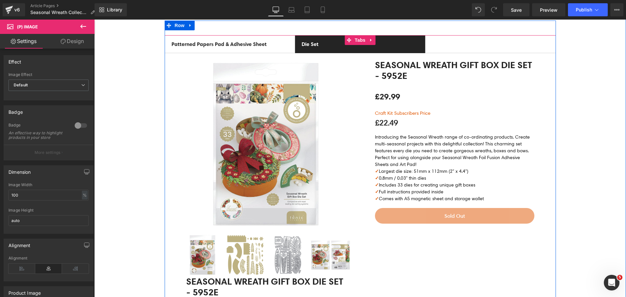
click at [289, 47] on span "Patterned Papers Pad & Adhesive Sheet Text Block" at bounding box center [230, 44] width 130 height 17
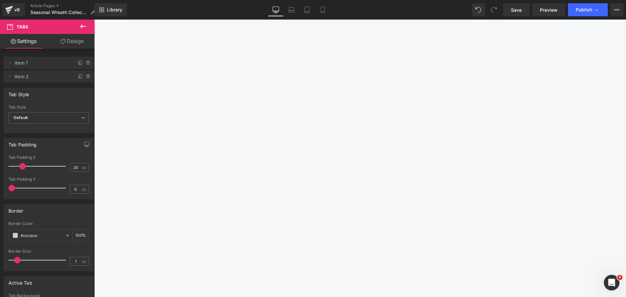
scroll to position [815, 0]
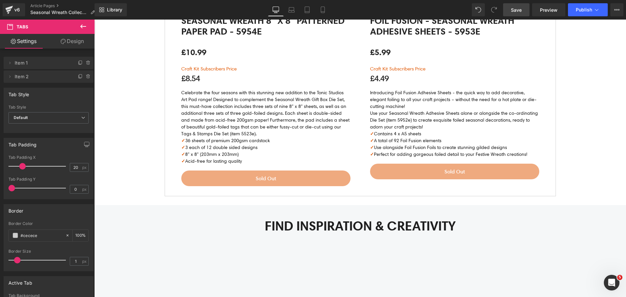
click at [518, 11] on span "Save" at bounding box center [516, 10] width 11 height 7
click at [609, 275] on div "Open Intercom Messenger" at bounding box center [611, 282] width 22 height 22
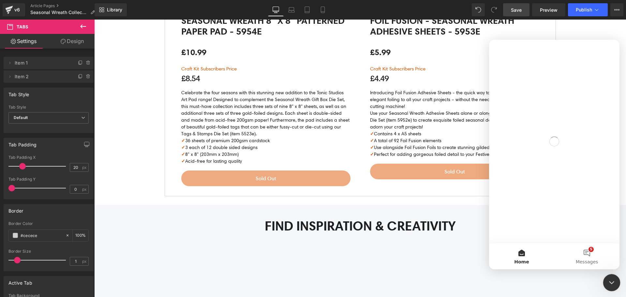
scroll to position [0, 0]
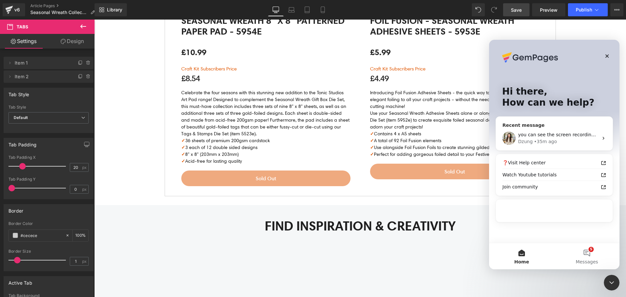
click at [569, 129] on div "you can see the screen recording here Dzung • 35m ago" at bounding box center [554, 138] width 117 height 24
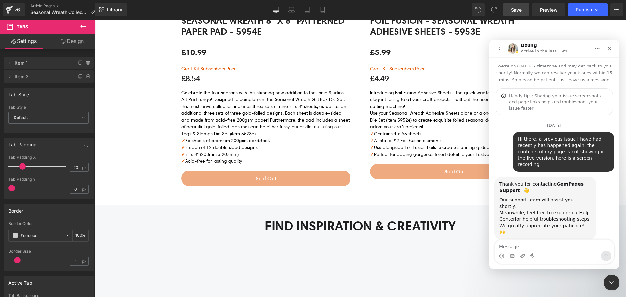
scroll to position [1390, 0]
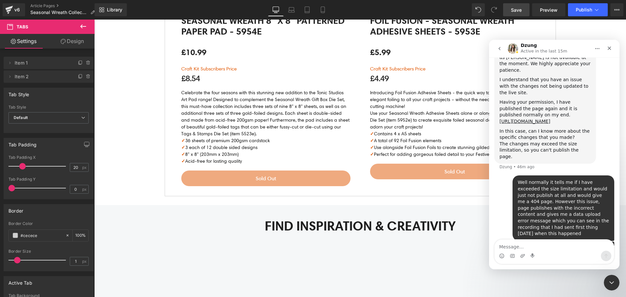
click at [13, 10] on div at bounding box center [313, 139] width 626 height 278
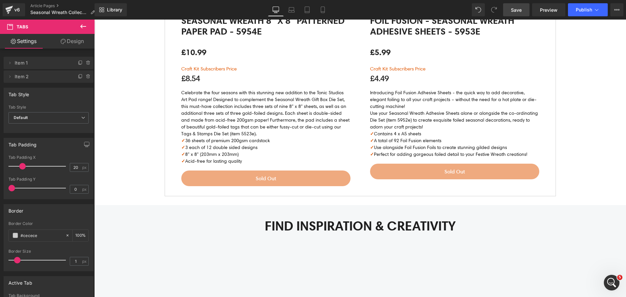
scroll to position [0, 0]
click at [13, 10] on icon at bounding box center [9, 10] width 8 height 16
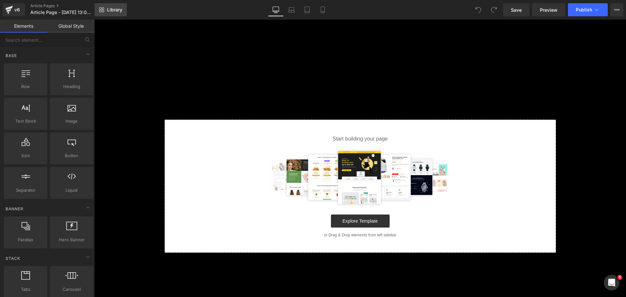
click at [103, 9] on icon at bounding box center [101, 9] width 5 height 5
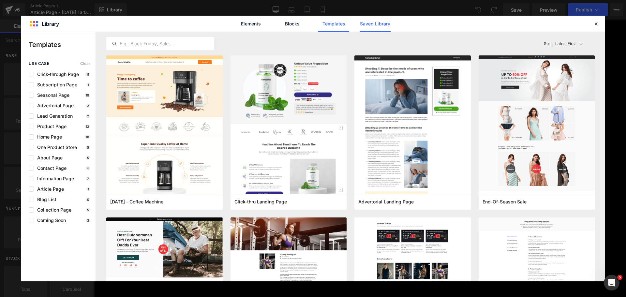
click at [372, 23] on link "Saved Library" at bounding box center [375, 24] width 31 height 16
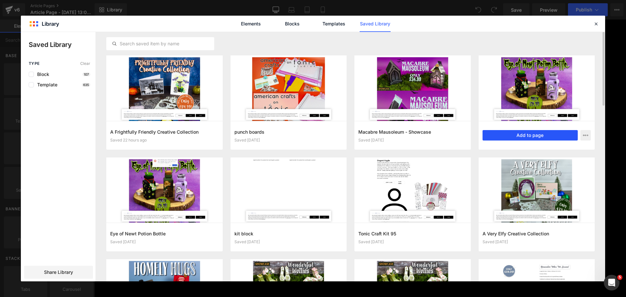
click at [502, 135] on button "Add to page" at bounding box center [531, 135] width 96 height 10
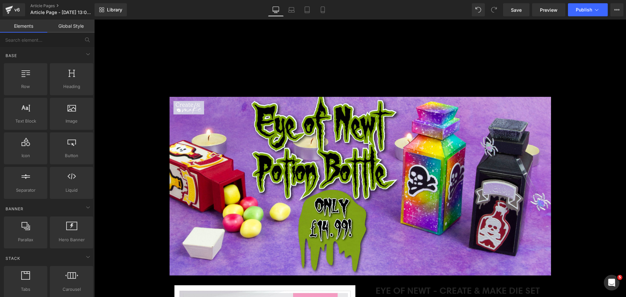
scroll to position [163, 0]
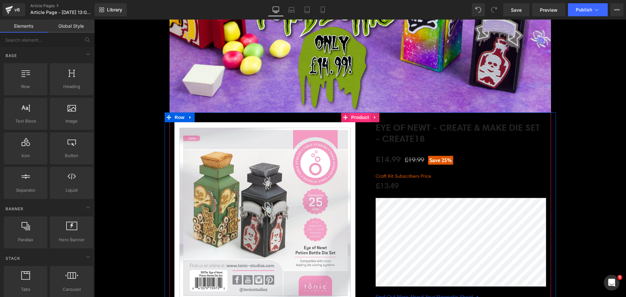
click at [357, 118] on span "Product" at bounding box center [360, 118] width 21 height 10
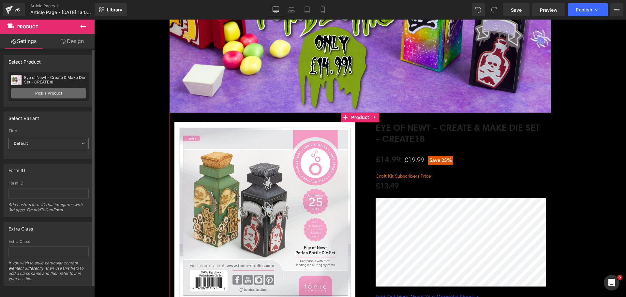
click at [56, 98] on link "Pick a Product" at bounding box center [48, 93] width 75 height 10
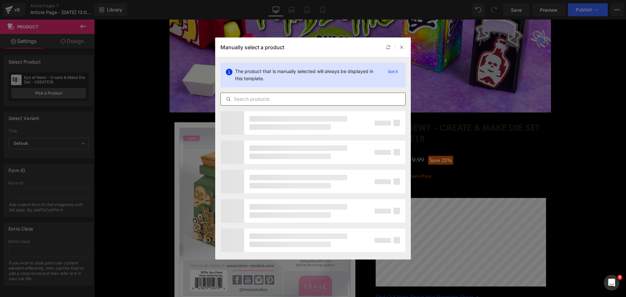
click at [251, 99] on input "text" at bounding box center [313, 99] width 185 height 8
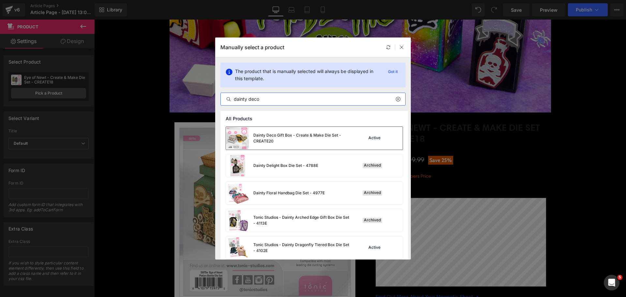
type input "dainty deco"
click at [294, 131] on div "Dainty Deco Gift Box - Create & Make Die Set - CREATE20" at bounding box center [288, 138] width 125 height 23
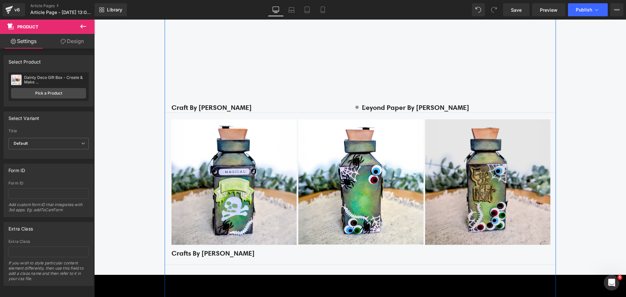
scroll to position [1175, 0]
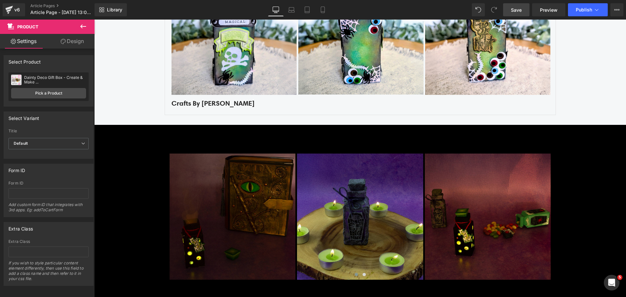
click at [519, 10] on span "Save" at bounding box center [516, 10] width 11 height 7
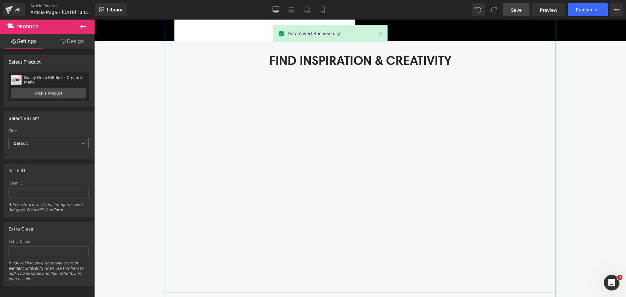
scroll to position [424, 0]
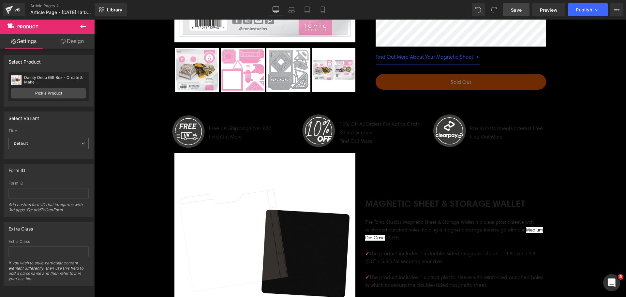
click at [608, 283] on icon "Open Intercom Messenger" at bounding box center [611, 282] width 11 height 11
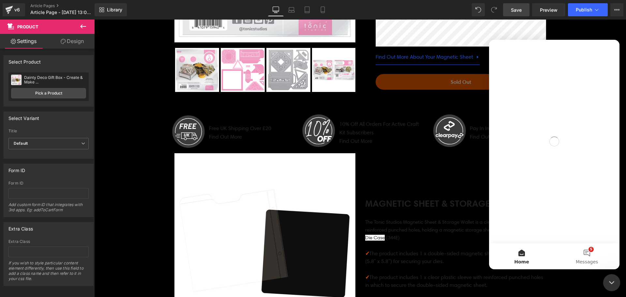
scroll to position [0, 0]
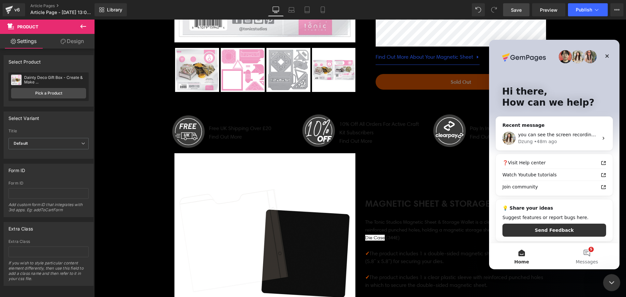
click at [613, 280] on icon "Close Intercom Messenger" at bounding box center [611, 282] width 8 height 8
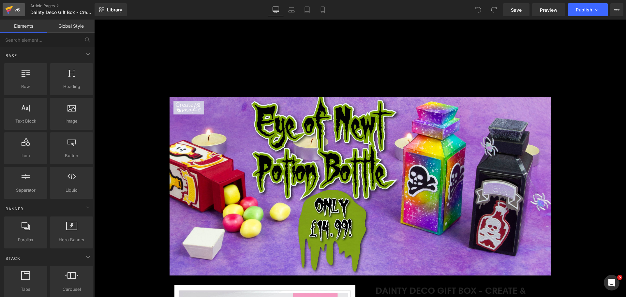
click at [11, 8] on icon at bounding box center [10, 8] width 8 height 4
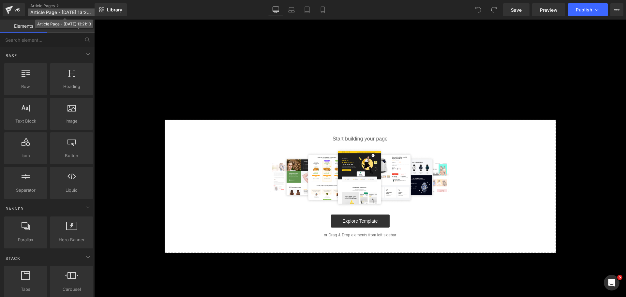
click at [54, 12] on span "Article Page - [DATE] 13:21:13" at bounding box center [61, 12] width 62 height 5
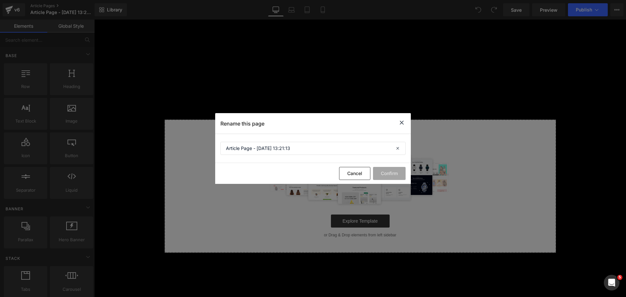
click at [265, 142] on section "Article Page - [DATE] 13:21:13" at bounding box center [313, 148] width 196 height 29
click at [265, 146] on input "Article Page - [DATE] 13:21:13" at bounding box center [313, 148] width 185 height 13
paste input "Frightfully Friendly Creative Collection"
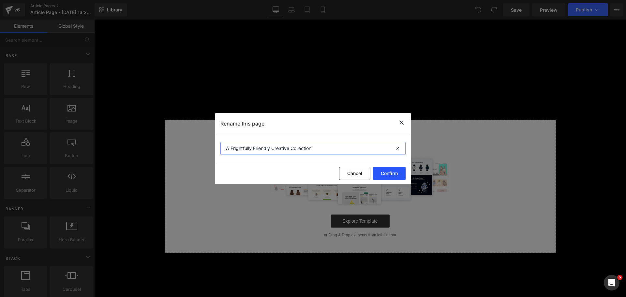
type input "A Frightfully Friendly Creative Collection"
click at [393, 171] on button "Confirm" at bounding box center [389, 173] width 33 height 13
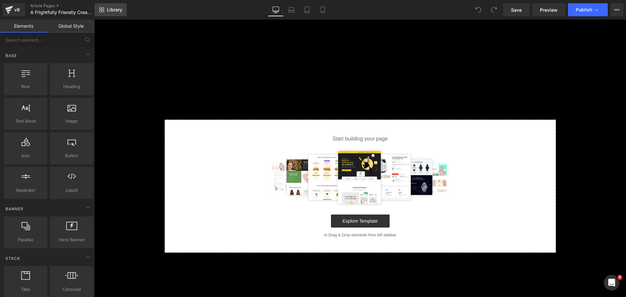
click at [105, 11] on link "Library" at bounding box center [111, 9] width 32 height 13
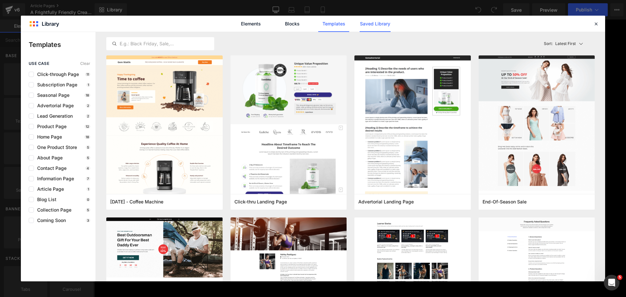
click at [381, 29] on link "Saved Library" at bounding box center [375, 24] width 31 height 16
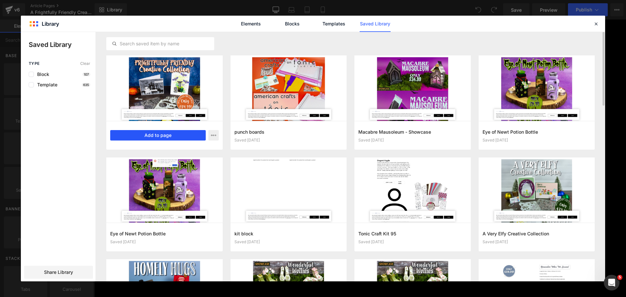
click at [175, 132] on button "Add to page" at bounding box center [158, 135] width 96 height 10
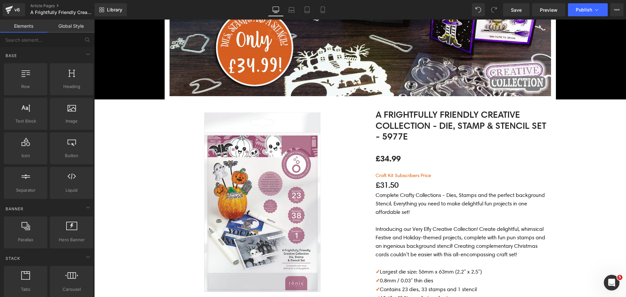
scroll to position [228, 0]
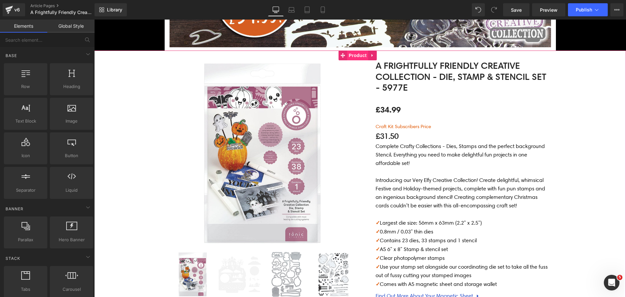
click at [363, 55] on span "Product" at bounding box center [358, 56] width 21 height 10
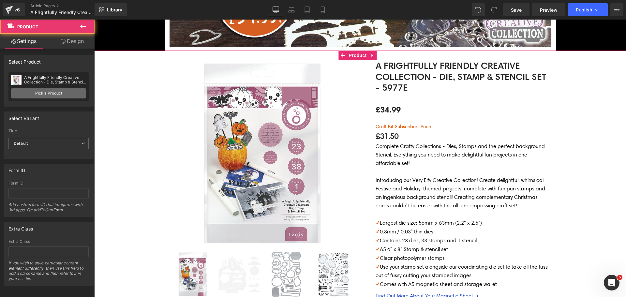
click at [44, 91] on link "Pick a Product" at bounding box center [48, 93] width 75 height 10
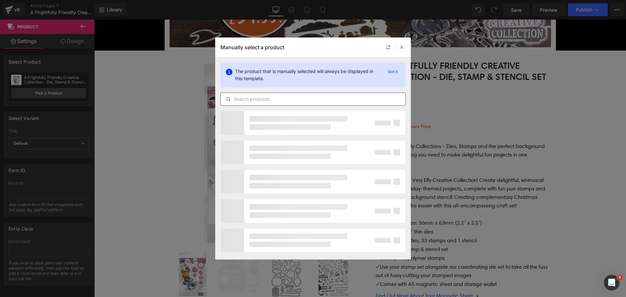
click at [259, 100] on input "text" at bounding box center [313, 99] width 185 height 8
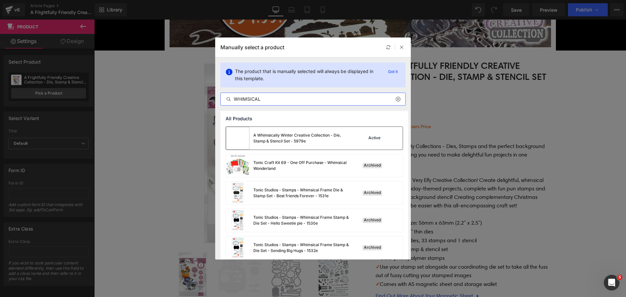
type input "WHIMSICAL"
click at [314, 134] on div "A Whimsically Winter Creative Collection - Die, Stamp & Stencil Set - 5979e" at bounding box center [303, 138] width 98 height 12
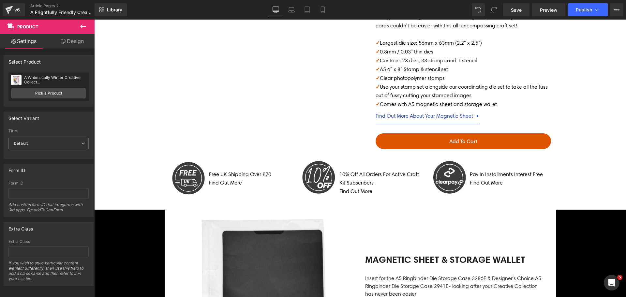
scroll to position [294, 0]
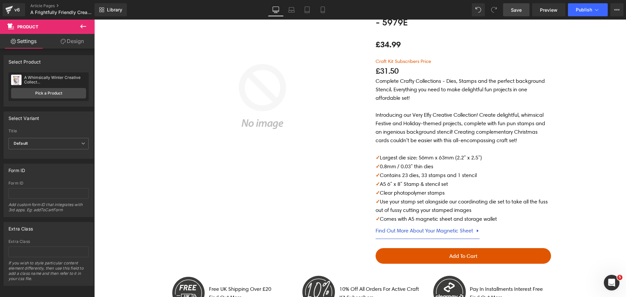
click at [514, 10] on span "Save" at bounding box center [516, 10] width 11 height 7
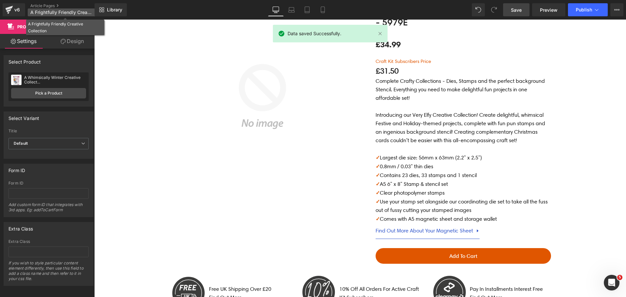
click at [69, 10] on span "A Frightfully Friendly Creative Collection" at bounding box center [61, 12] width 63 height 5
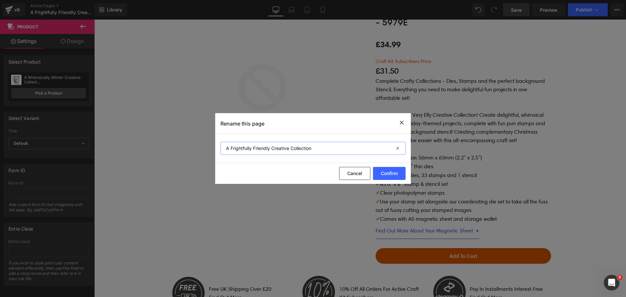
click at [282, 148] on input "A Frightfully Friendly Creative Collection" at bounding box center [313, 148] width 185 height 13
paste input "Whimsically Winter"
type input "A Whimsically Winter Creative Collection"
click at [393, 173] on button "Confirm" at bounding box center [389, 173] width 33 height 13
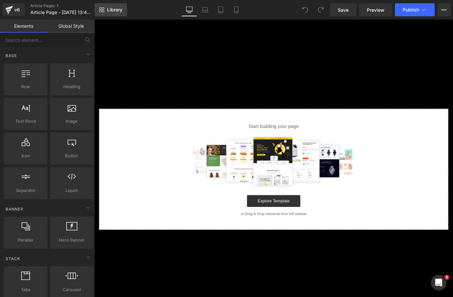
click at [113, 13] on link "Library" at bounding box center [111, 9] width 32 height 13
click at [78, 12] on span "Article Page - Sep 12, 13:40:39" at bounding box center [61, 12] width 63 height 5
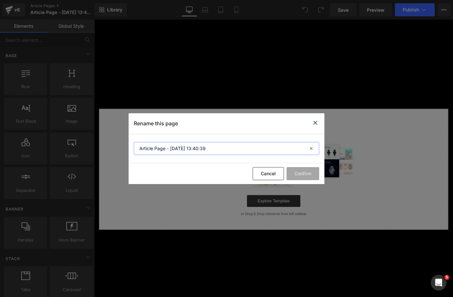
click at [176, 148] on input "Article Page - Sep 12, 13:40:39" at bounding box center [226, 148] width 185 height 13
paste input "Santa's Shaker Tags"
click at [139, 147] on input "Santa's Shaker Tags" at bounding box center [226, 148] width 185 height 13
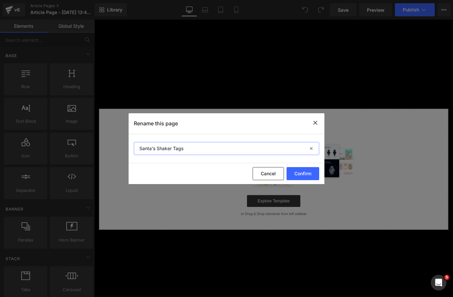
paste input "Tonic Craft Kit 97 -"
click at [176, 150] on input "Tonic Craft Kit 97 - Santa's Shaker Tags" at bounding box center [226, 148] width 185 height 13
type input "Tonic Craft Kit 98 - Santa's Shaker Tags"
click at [294, 174] on button "Confirm" at bounding box center [302, 173] width 33 height 13
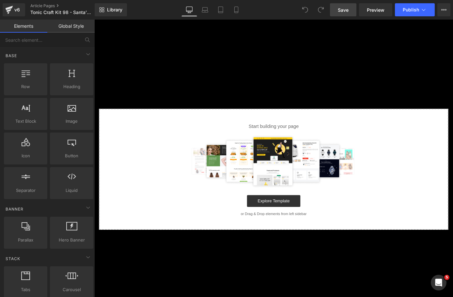
click at [339, 13] on span "Save" at bounding box center [343, 10] width 11 height 7
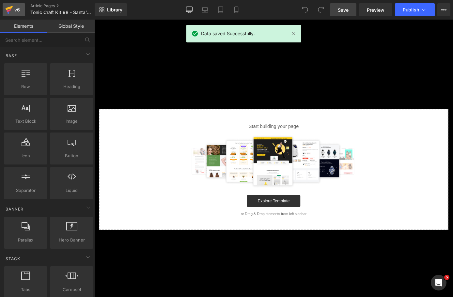
click at [19, 11] on div "v6" at bounding box center [17, 10] width 8 height 8
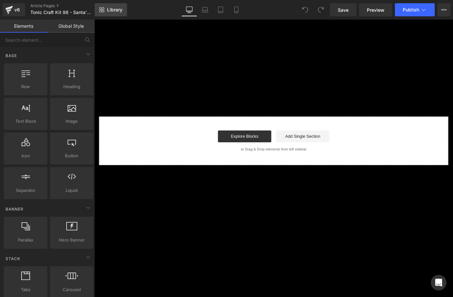
drag, startPoint x: 0, startPoint y: 0, endPoint x: 110, endPoint y: 11, distance: 110.8
click at [110, 11] on span "Library" at bounding box center [114, 10] width 15 height 6
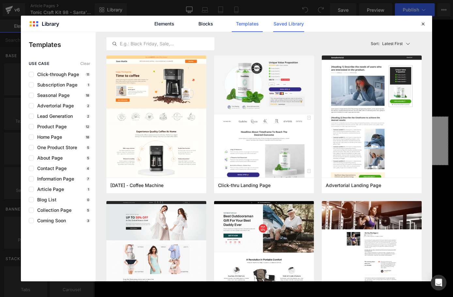
click at [286, 24] on link "Saved Library" at bounding box center [288, 24] width 31 height 16
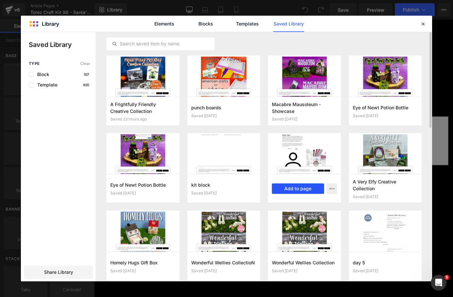
click at [303, 190] on button "Add to page" at bounding box center [298, 188] width 52 height 10
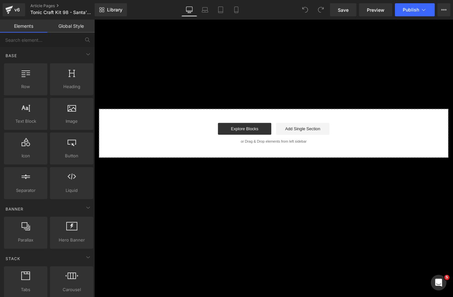
scroll to position [41, 0]
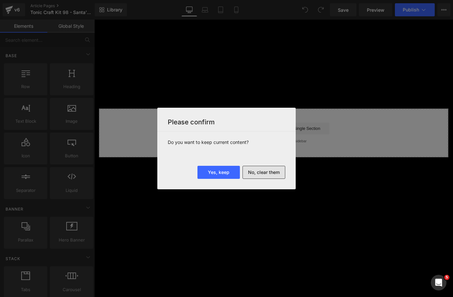
click at [255, 174] on button "No, clear them" at bounding box center [263, 172] width 43 height 13
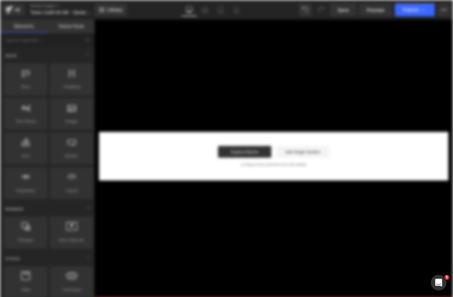
scroll to position [0, 0]
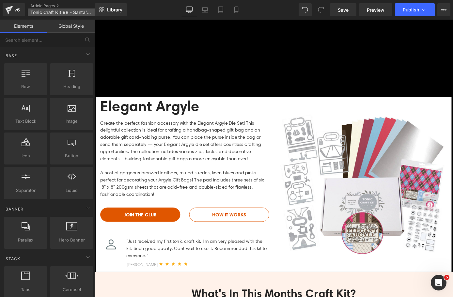
click at [72, 13] on span "Tonic Craft Kit 98 - Santa's Shaker Tags" at bounding box center [61, 12] width 63 height 5
click at [61, 11] on span "Tonic Craft Kit 98 - Santa's Shaker Tags" at bounding box center [61, 12] width 63 height 5
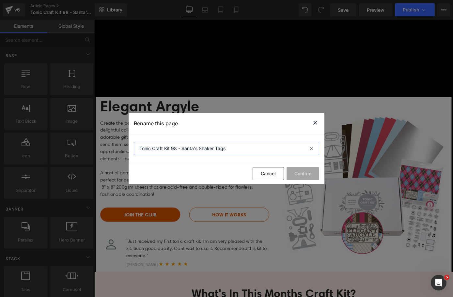
drag, startPoint x: 182, startPoint y: 148, endPoint x: 240, endPoint y: 152, distance: 57.8
click at [240, 152] on input "Tonic Craft Kit 98 - Santa's Shaker Tags" at bounding box center [226, 148] width 185 height 13
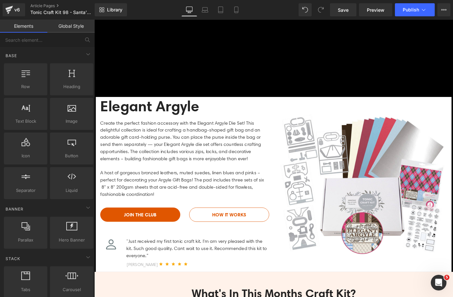
click at [183, 116] on span "Heading" at bounding box center [191, 115] width 18 height 8
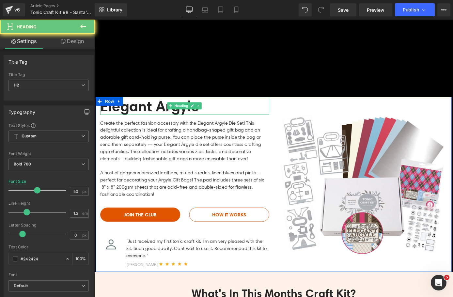
click at [162, 118] on h2 "Elegant Argyle" at bounding box center [194, 115] width 186 height 20
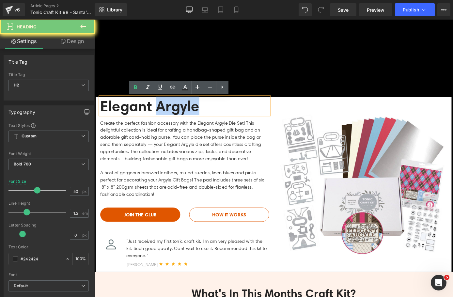
click at [162, 118] on h2 "Elegant Argyle" at bounding box center [194, 115] width 186 height 20
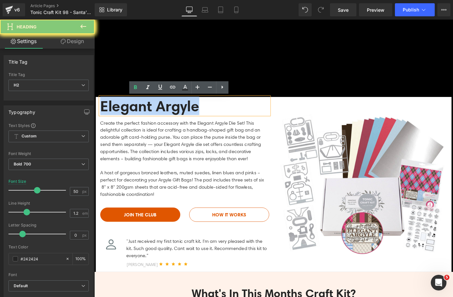
click at [161, 117] on h2 "Elegant Argyle" at bounding box center [194, 115] width 186 height 20
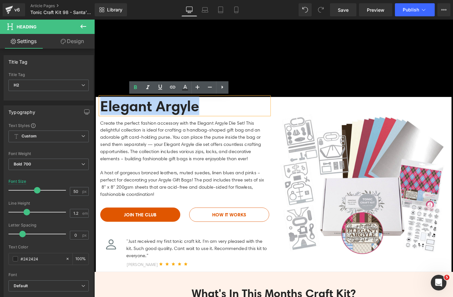
paste div
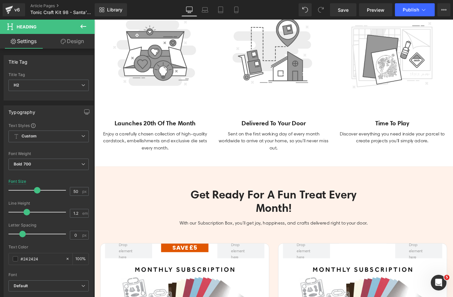
scroll to position [1305, 0]
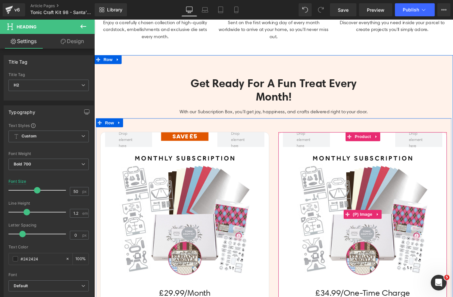
click at [378, 185] on img at bounding box center [390, 234] width 148 height 148
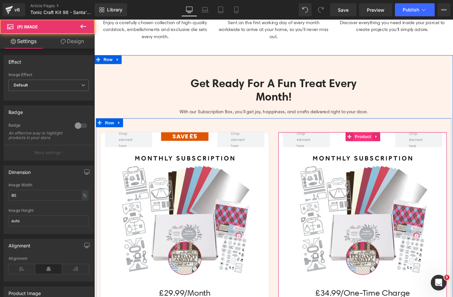
click at [394, 153] on span "Product" at bounding box center [389, 149] width 21 height 10
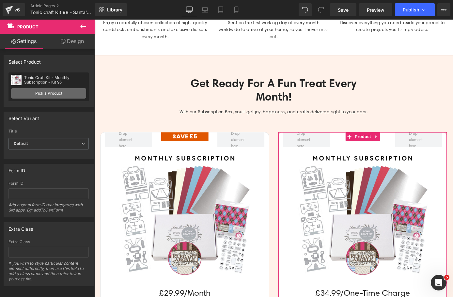
click at [58, 94] on link "Pick a Product" at bounding box center [48, 93] width 75 height 10
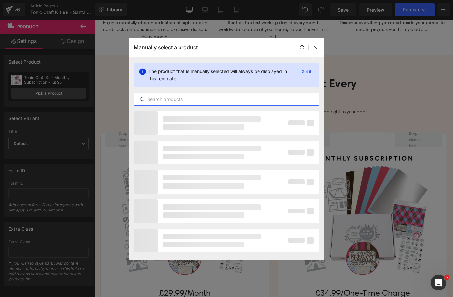
click at [159, 98] on input "text" at bounding box center [226, 99] width 185 height 8
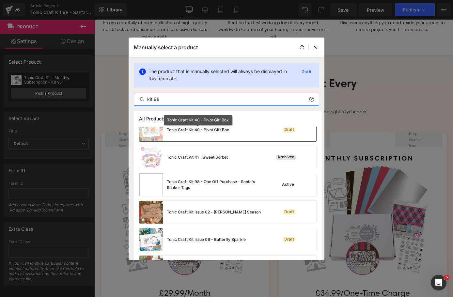
scroll to position [228, 0]
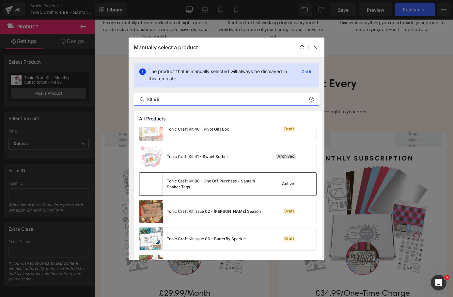
type input "kit 98"
click at [224, 182] on div "Tonic Craft Kit 98 - One Off Purchase - Santa's Shaker Tags" at bounding box center [216, 184] width 98 height 12
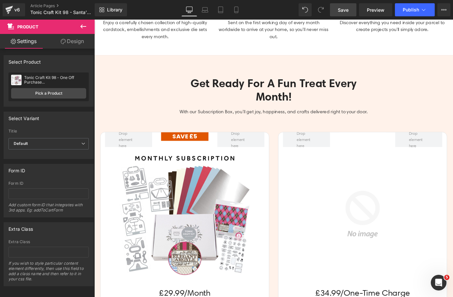
click at [340, 9] on span "Save" at bounding box center [343, 10] width 11 height 7
